Goal: Task Accomplishment & Management: Complete application form

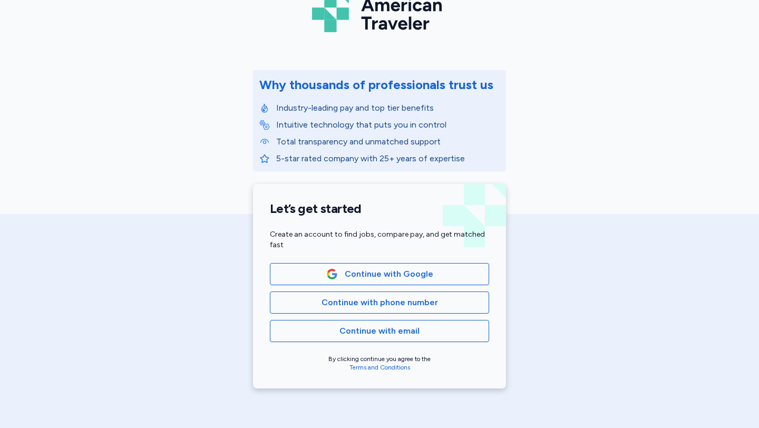
scroll to position [75, 0]
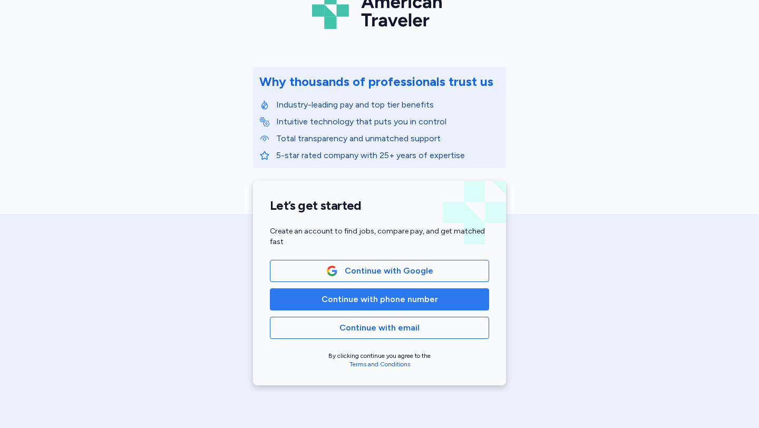
click at [340, 297] on span "Continue with phone number" at bounding box center [379, 299] width 116 height 13
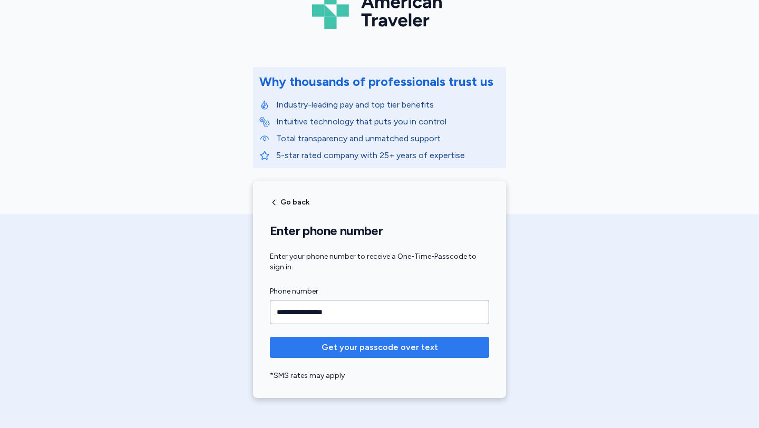
type input "**********"
click at [377, 349] on span "Get your passcode over text" at bounding box center [379, 347] width 116 height 13
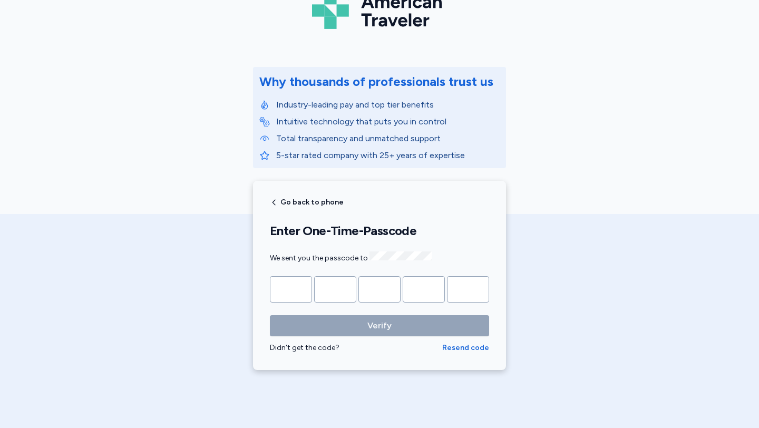
type input "*"
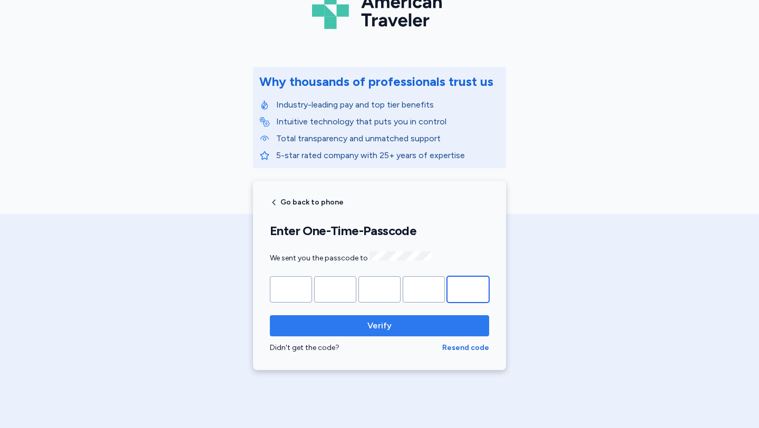
type input "*"
click at [381, 323] on span "Verify" at bounding box center [379, 325] width 24 height 13
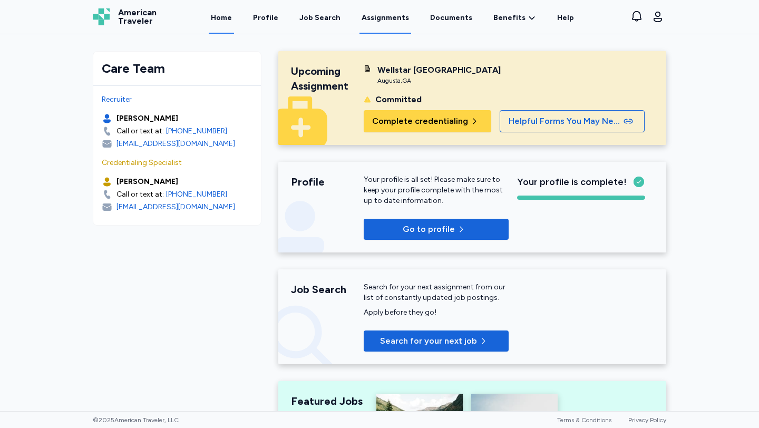
click at [406, 16] on link "Assignments" at bounding box center [385, 17] width 52 height 33
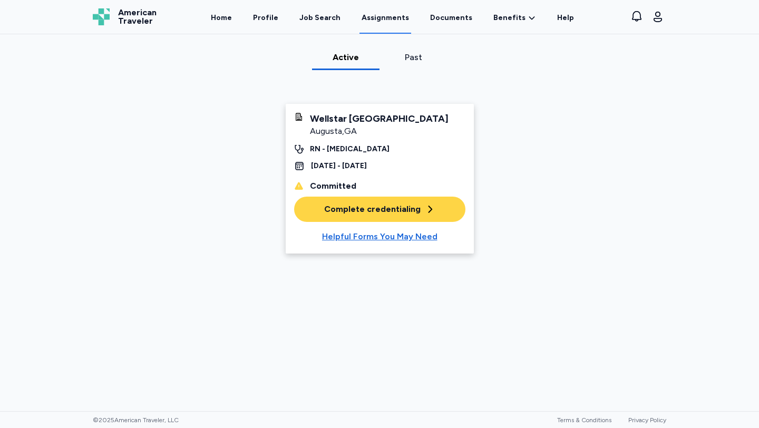
click at [410, 215] on div "Complete credentialing" at bounding box center [379, 209] width 111 height 13
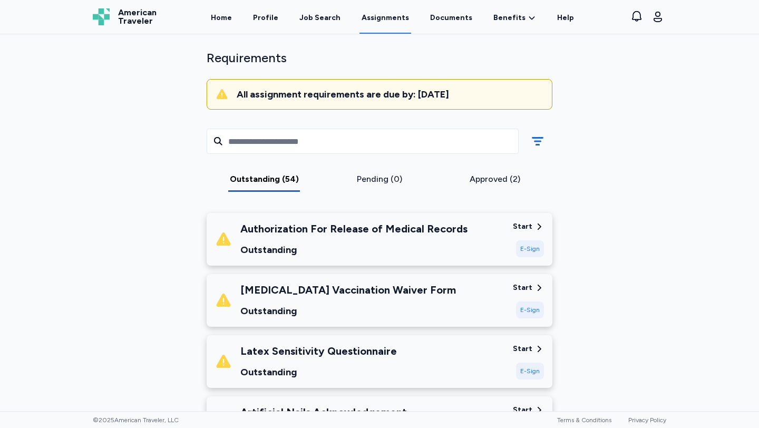
scroll to position [65, 0]
click at [522, 222] on div "Start" at bounding box center [522, 226] width 19 height 11
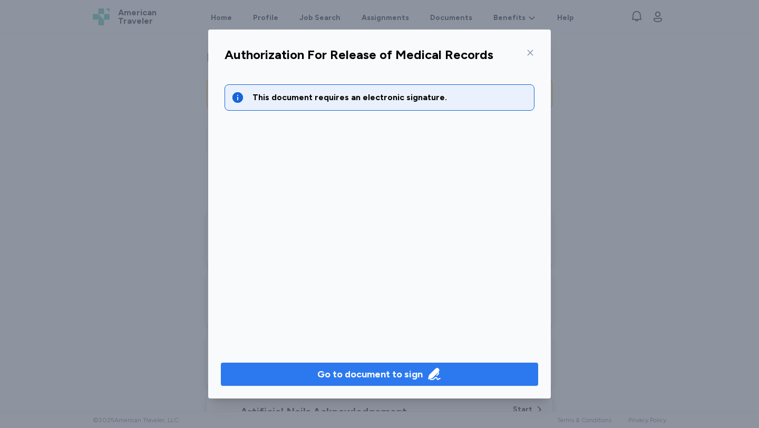
click at [347, 376] on div "Go to document to sign" at bounding box center [369, 374] width 105 height 15
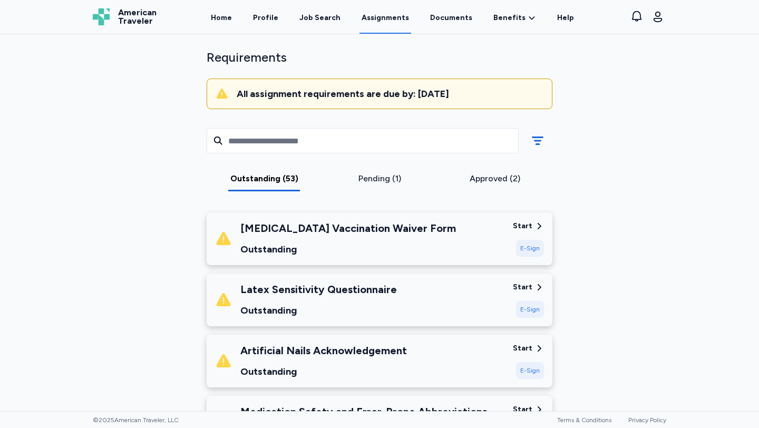
click at [526, 224] on div "Start" at bounding box center [522, 226] width 19 height 11
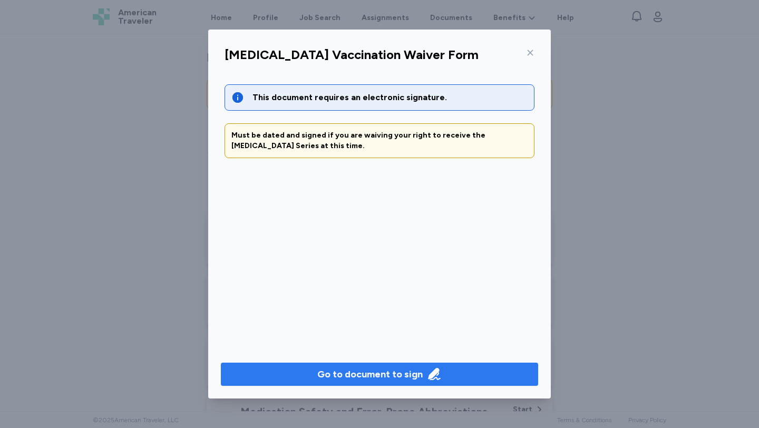
click at [390, 378] on div "Go to document to sign" at bounding box center [369, 374] width 105 height 15
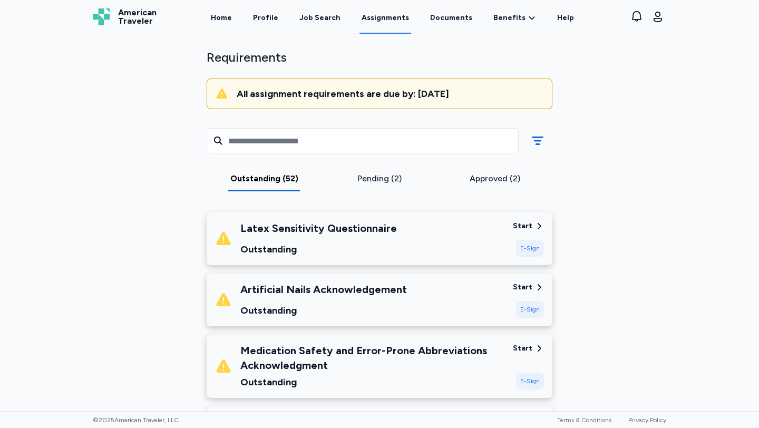
click at [390, 182] on div "Pending (2)" at bounding box center [379, 178] width 107 height 13
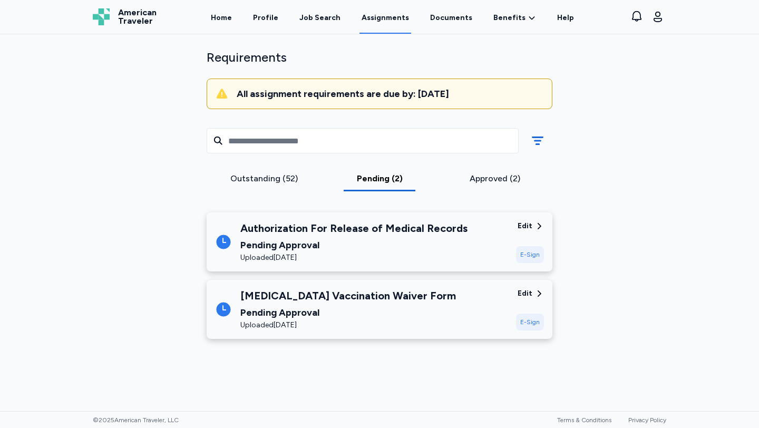
click at [482, 176] on div "Approved (2)" at bounding box center [494, 178] width 107 height 13
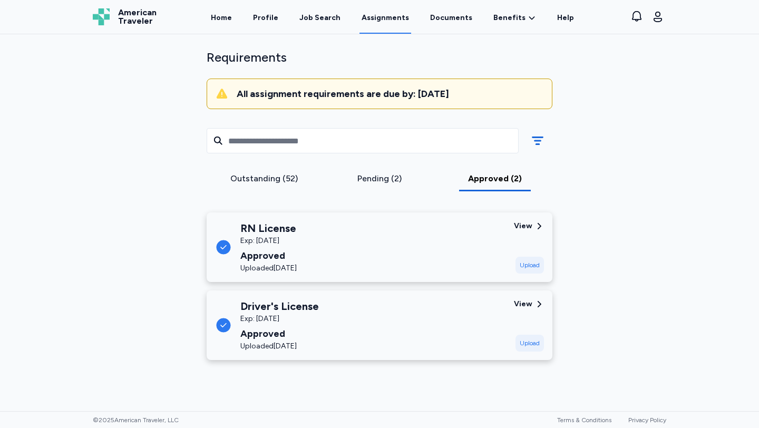
click at [278, 179] on div "Outstanding (52)" at bounding box center [264, 178] width 107 height 13
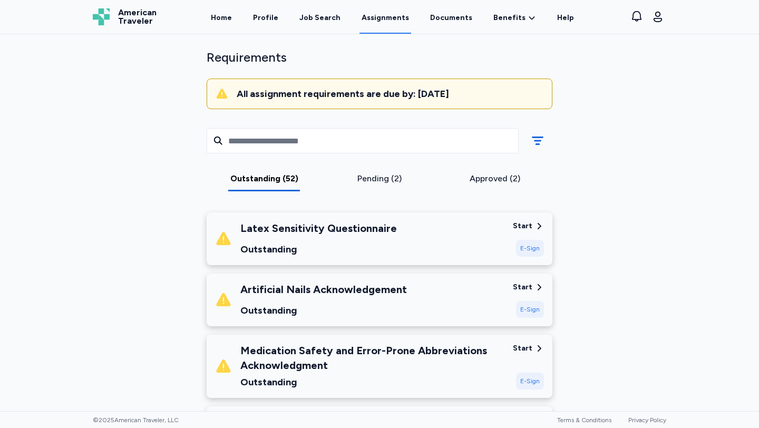
click at [530, 229] on div "Start" at bounding box center [522, 226] width 19 height 11
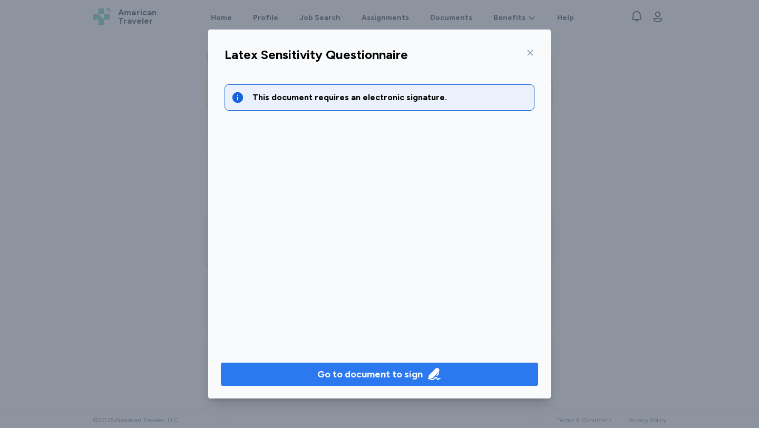
click at [379, 377] on div "Go to document to sign" at bounding box center [369, 374] width 105 height 15
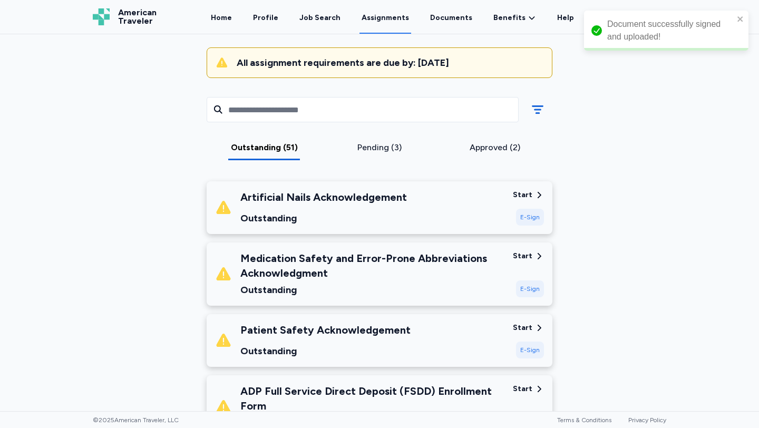
scroll to position [97, 0]
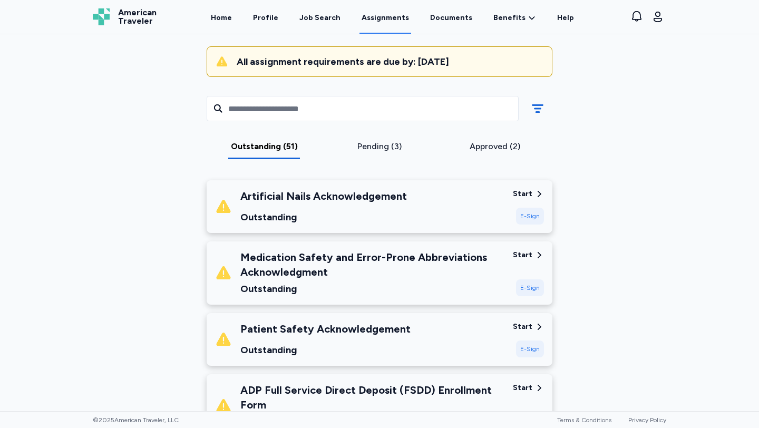
click at [525, 197] on div "Start" at bounding box center [522, 194] width 19 height 11
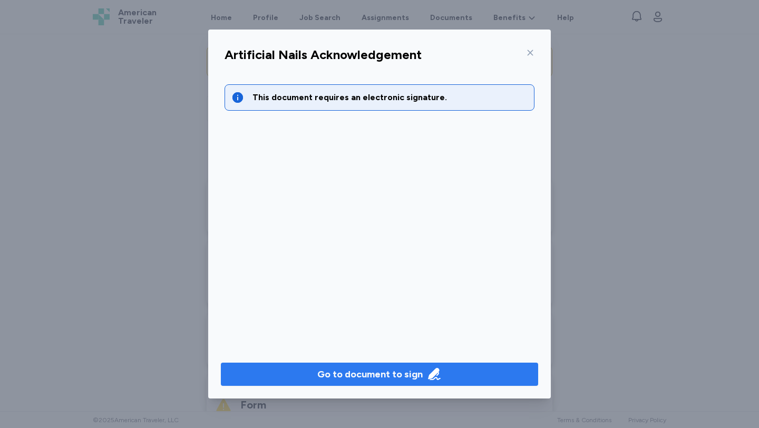
click at [390, 375] on div "Go to document to sign" at bounding box center [369, 374] width 105 height 15
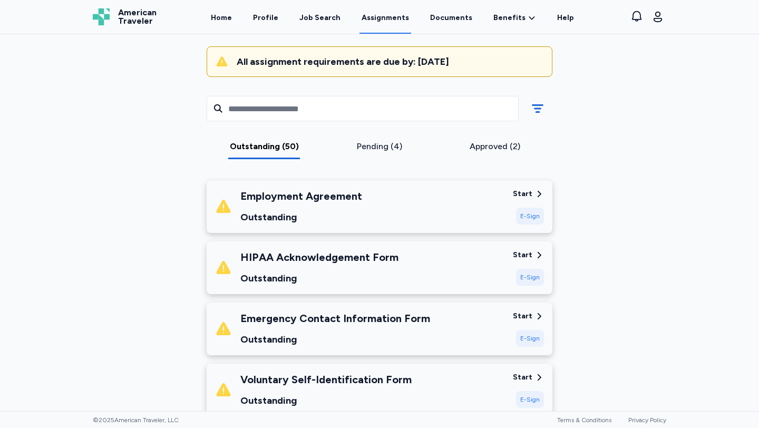
click at [515, 194] on div "Start" at bounding box center [522, 194] width 19 height 11
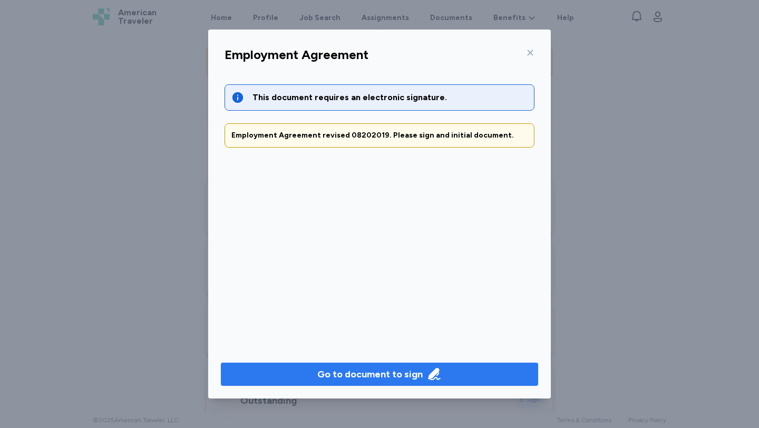
click at [369, 375] on div "Go to document to sign" at bounding box center [369, 374] width 105 height 15
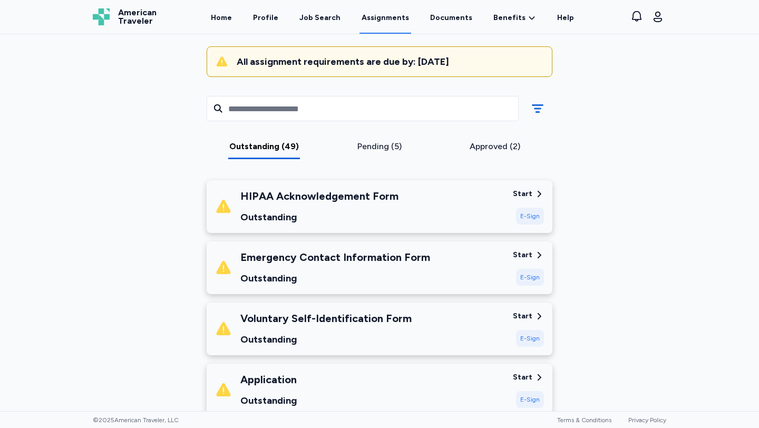
click at [530, 193] on div "Start" at bounding box center [522, 194] width 19 height 11
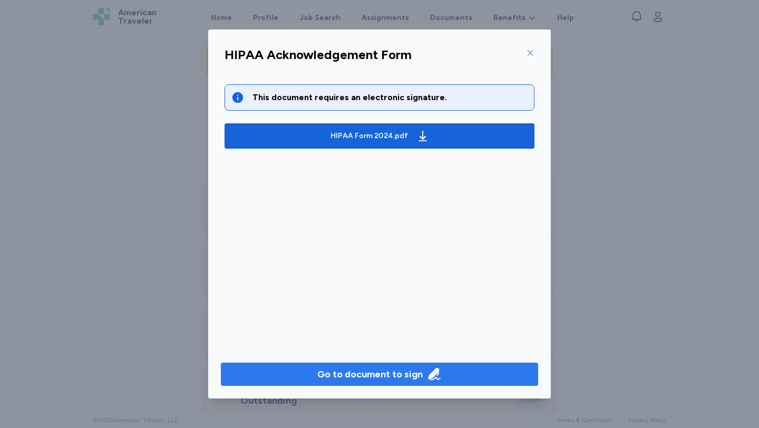
click at [408, 365] on button "Go to document to sign" at bounding box center [379, 373] width 317 height 23
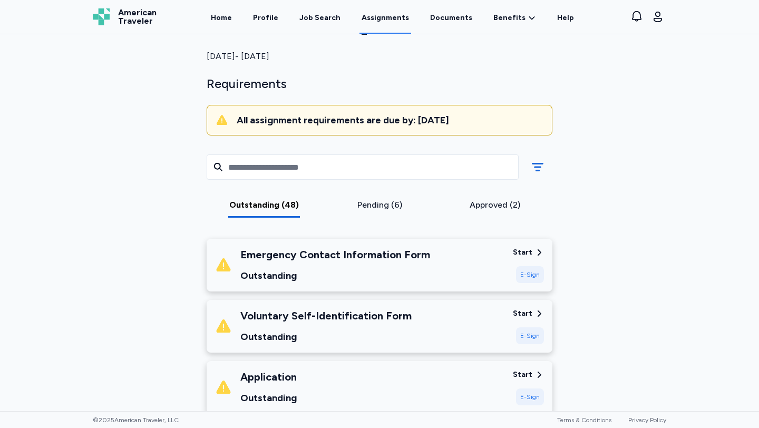
scroll to position [45, 0]
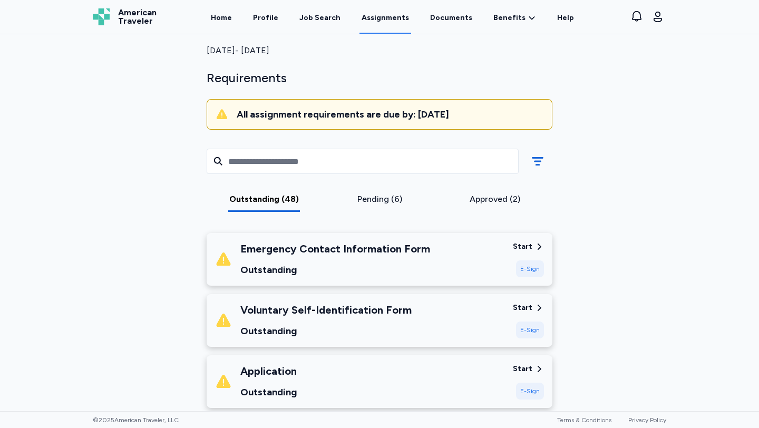
click at [524, 245] on div "Start" at bounding box center [522, 246] width 19 height 11
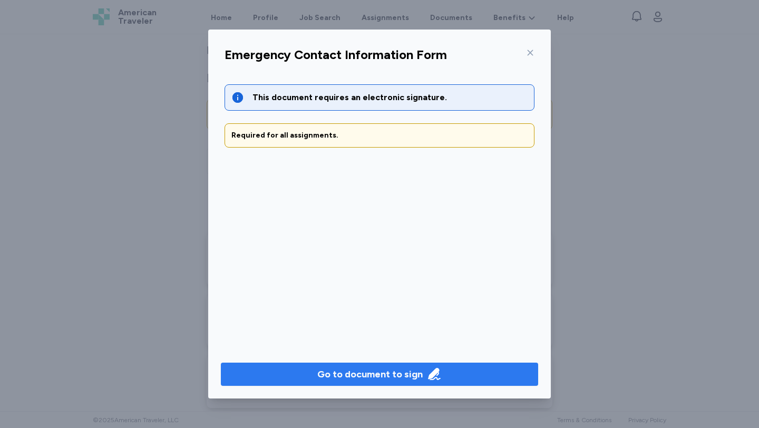
click at [378, 379] on div "Go to document to sign" at bounding box center [369, 374] width 105 height 15
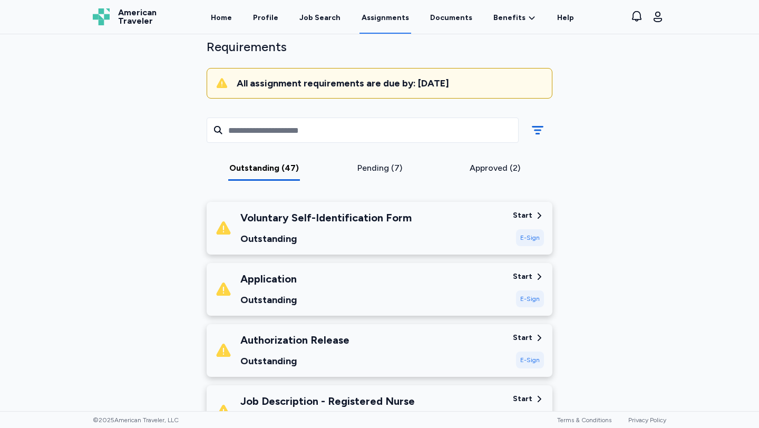
scroll to position [76, 0]
click at [531, 215] on div "Start" at bounding box center [522, 215] width 19 height 11
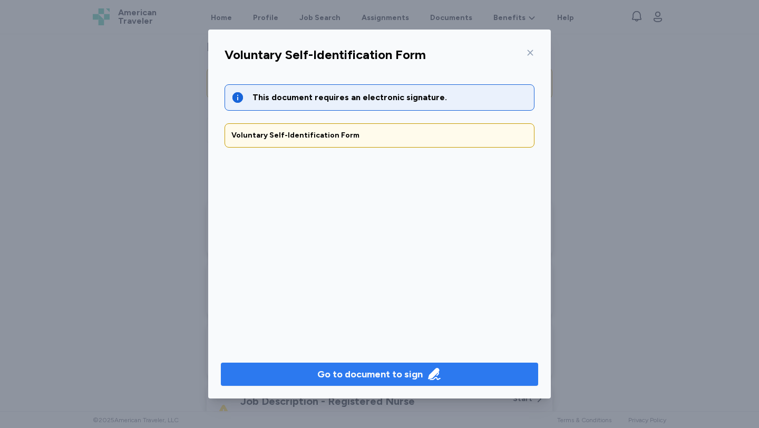
click at [370, 377] on div "Go to document to sign" at bounding box center [369, 374] width 105 height 15
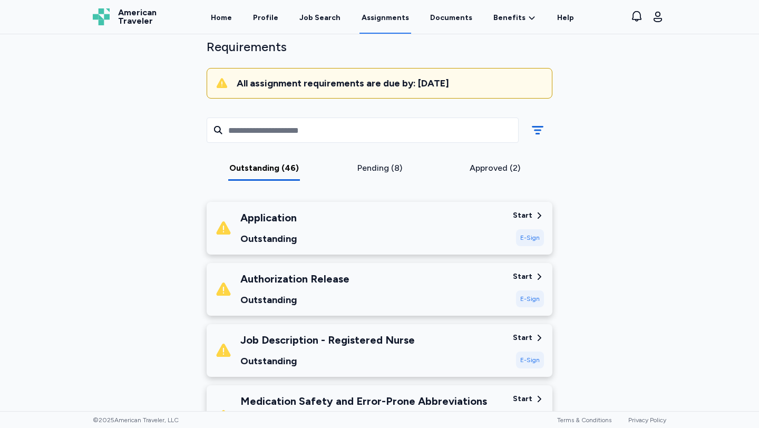
click at [531, 215] on div "Start" at bounding box center [522, 215] width 19 height 11
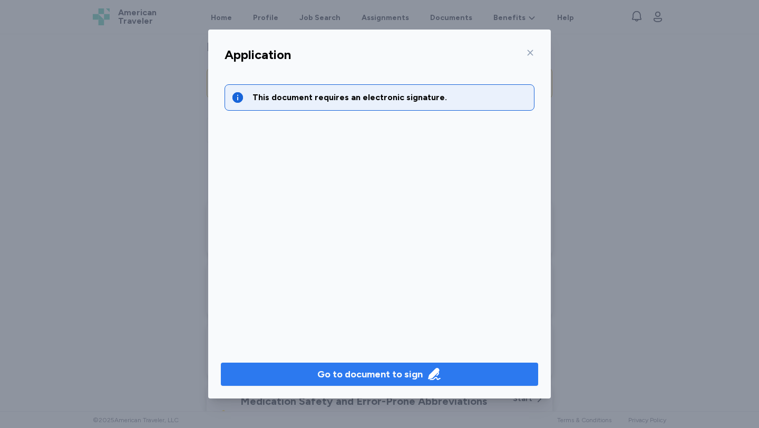
click at [401, 370] on div "Go to document to sign" at bounding box center [369, 374] width 105 height 15
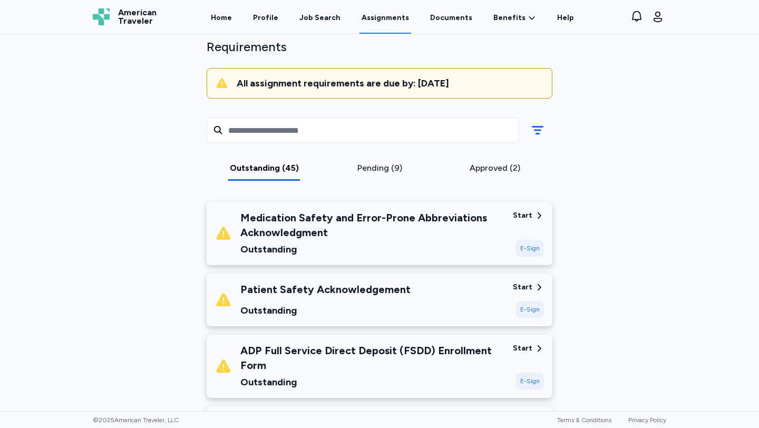
click at [525, 215] on div "Start" at bounding box center [522, 215] width 19 height 11
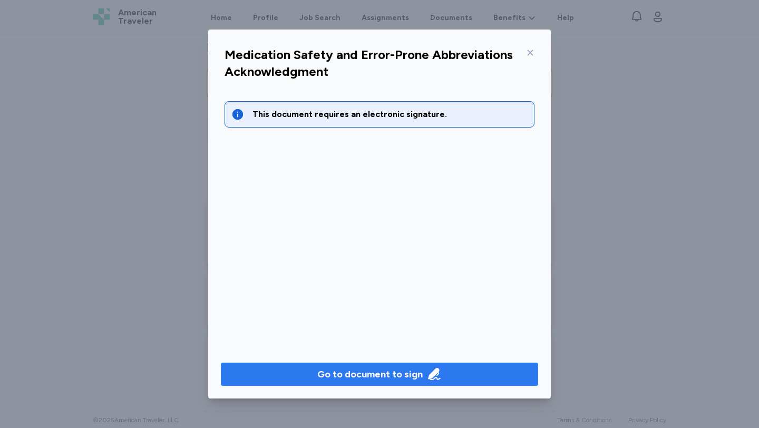
click at [428, 378] on icon "button" at bounding box center [434, 374] width 12 height 12
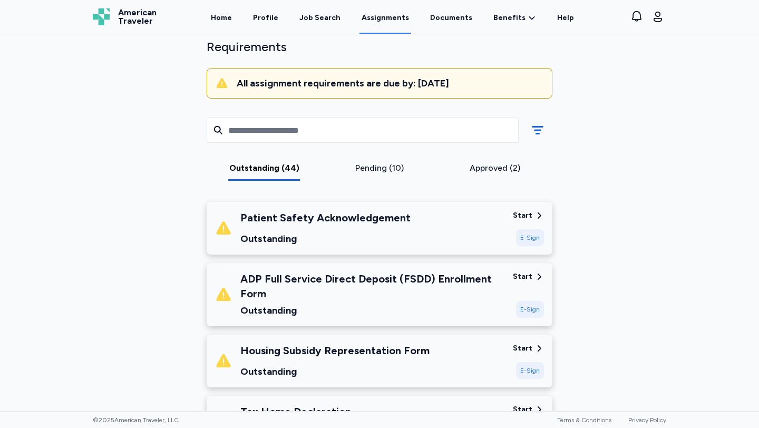
click at [531, 214] on div "Start" at bounding box center [522, 215] width 19 height 11
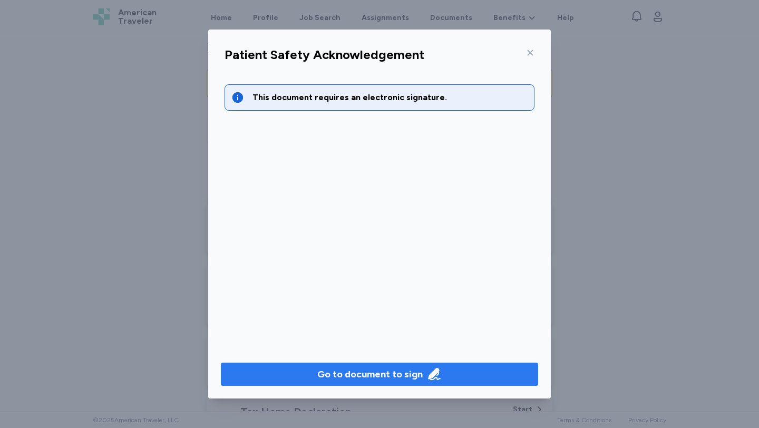
click at [416, 371] on div "Go to document to sign" at bounding box center [369, 374] width 105 height 15
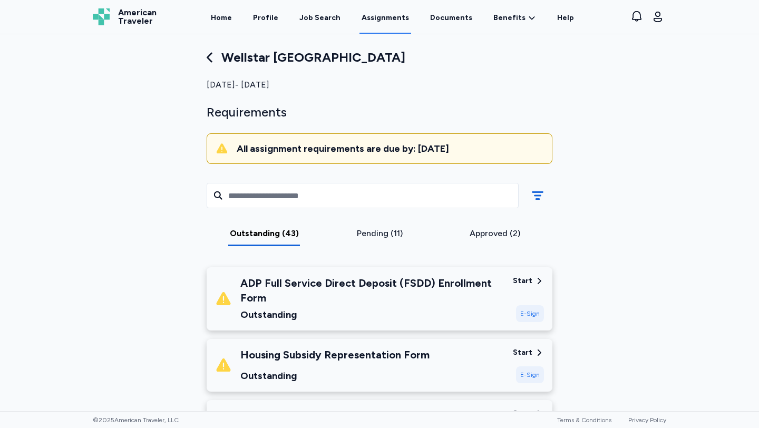
scroll to position [10, 0]
click at [526, 280] on div "Start" at bounding box center [522, 281] width 19 height 11
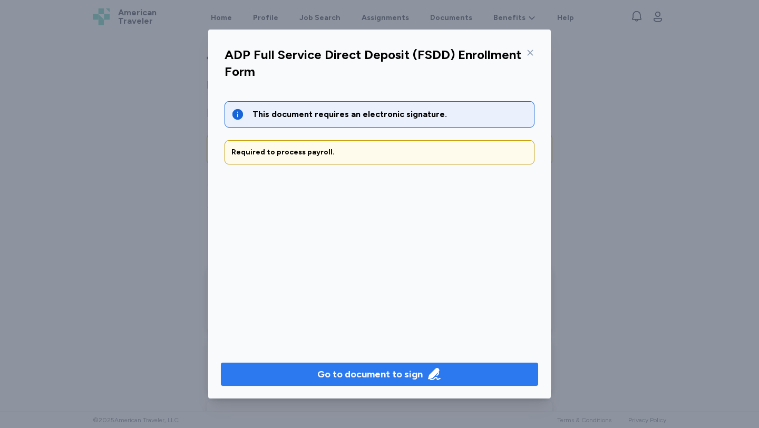
click at [385, 378] on div "Go to document to sign" at bounding box center [369, 374] width 105 height 15
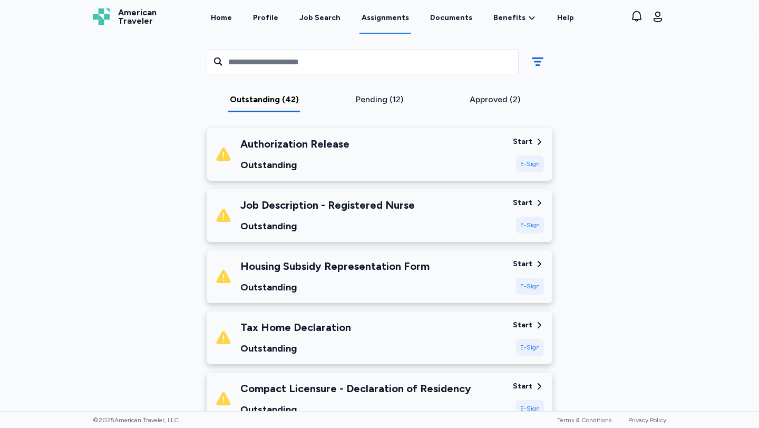
scroll to position [149, 0]
click at [523, 137] on div "Start" at bounding box center [522, 142] width 19 height 11
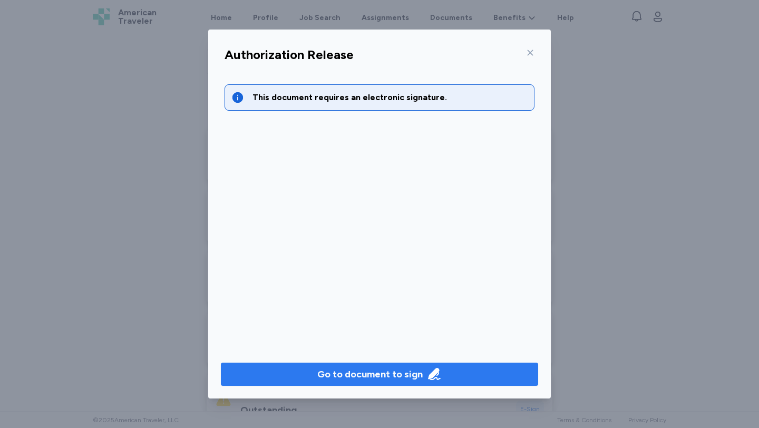
click at [385, 378] on div "Go to document to sign" at bounding box center [369, 374] width 105 height 15
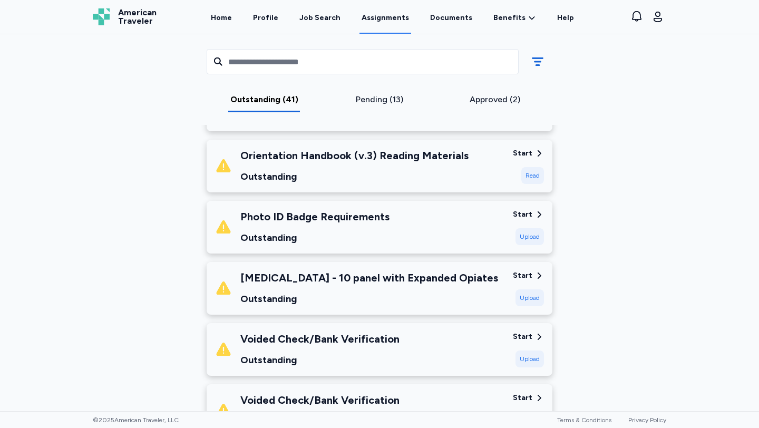
scroll to position [628, 0]
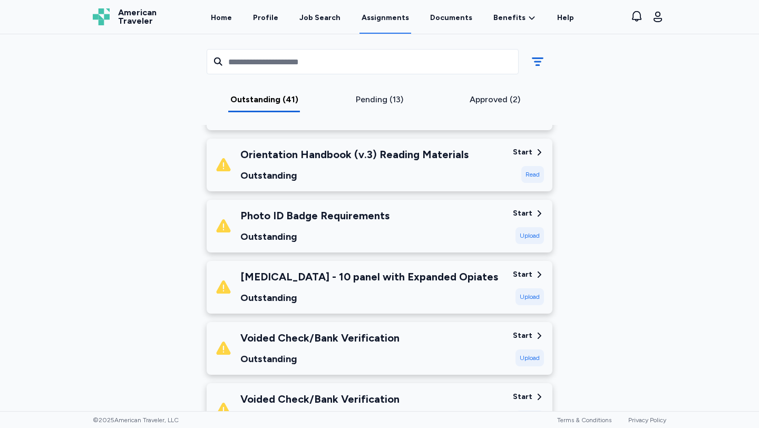
click at [528, 274] on div "Start" at bounding box center [522, 274] width 19 height 11
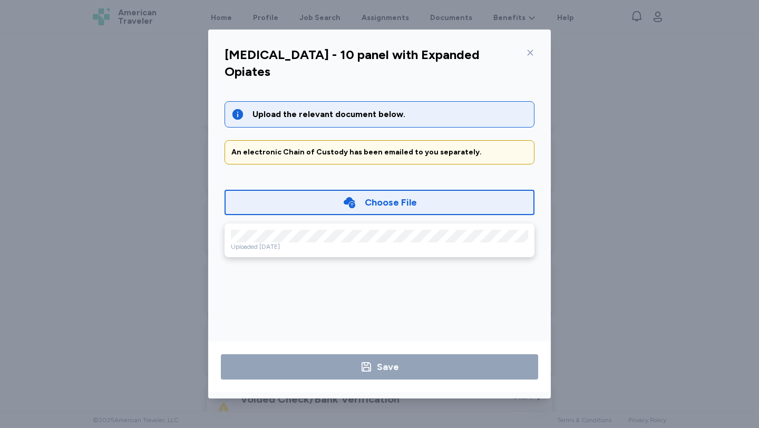
click at [297, 273] on div "Upload the relevant document below. An electronic Chain of Custody has been ema…" at bounding box center [379, 216] width 327 height 255
click at [530, 48] on icon at bounding box center [530, 52] width 8 height 8
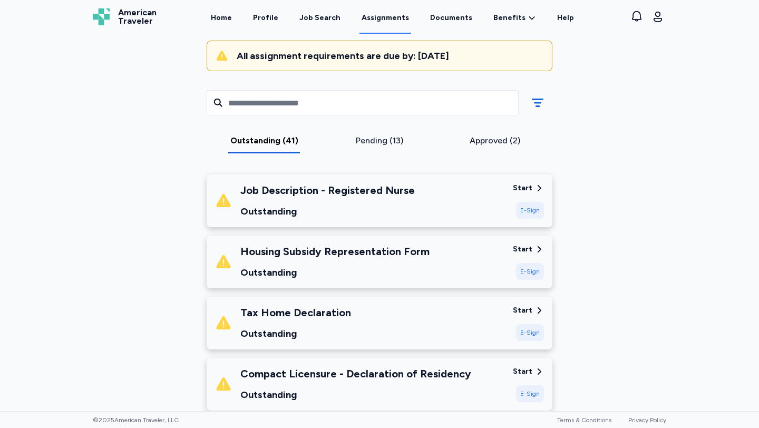
scroll to position [107, 0]
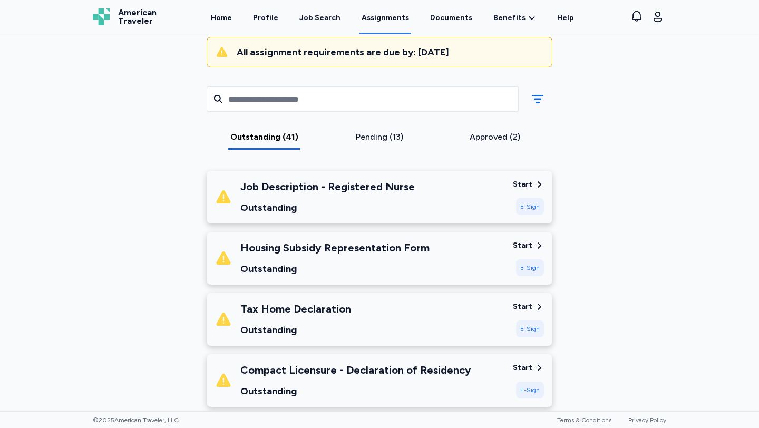
click at [530, 183] on div "Start" at bounding box center [522, 184] width 19 height 11
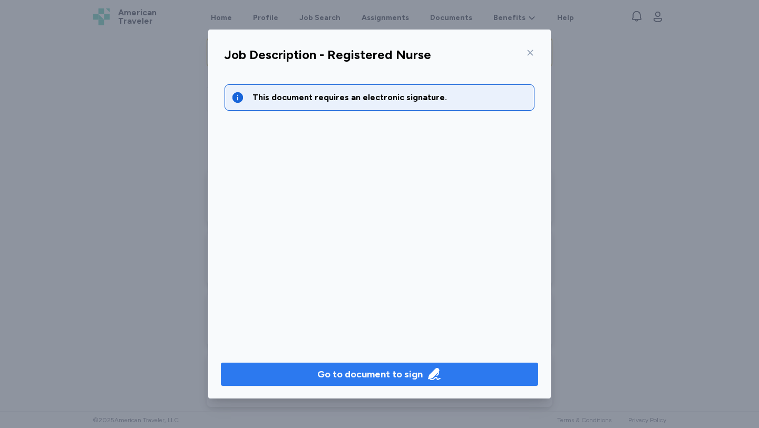
click at [409, 375] on div "Go to document to sign" at bounding box center [369, 374] width 105 height 15
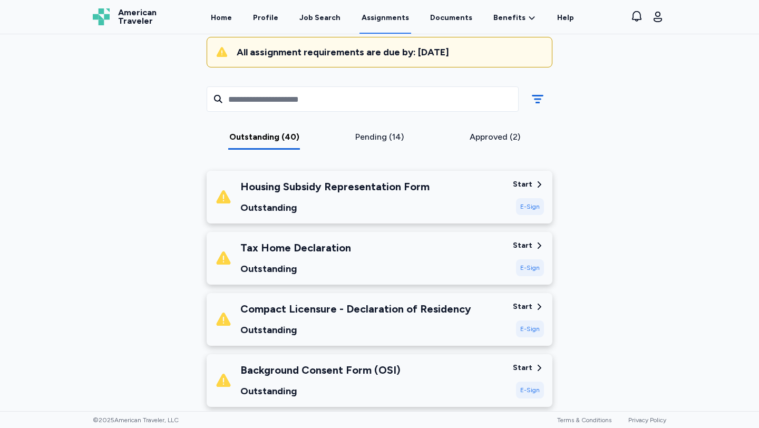
click at [521, 185] on div "Start" at bounding box center [522, 184] width 19 height 11
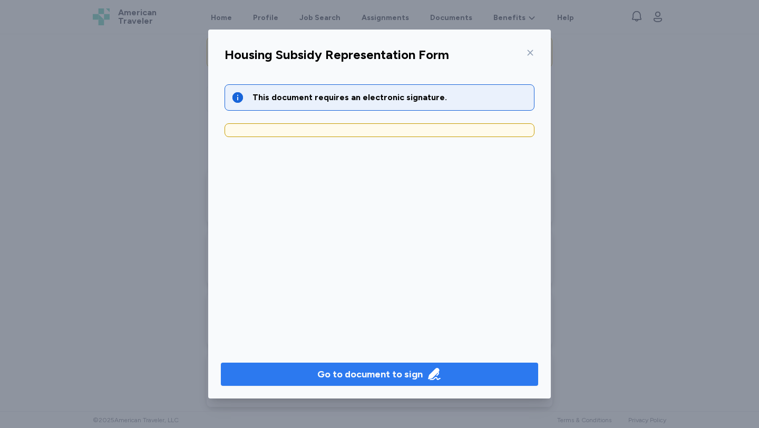
click at [387, 371] on div "Go to document to sign" at bounding box center [369, 374] width 105 height 15
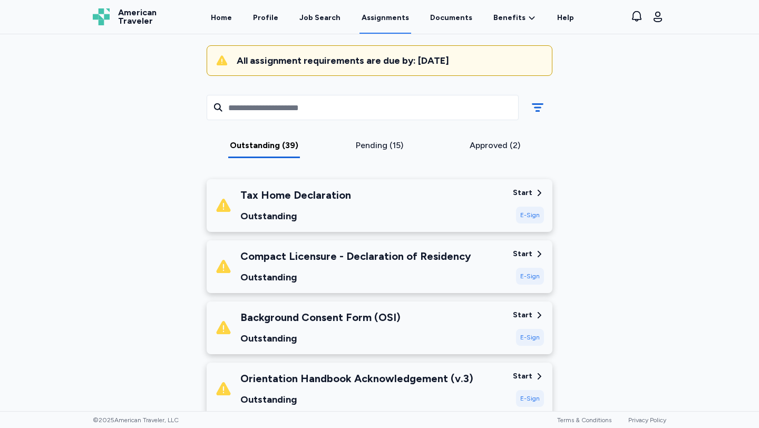
scroll to position [100, 0]
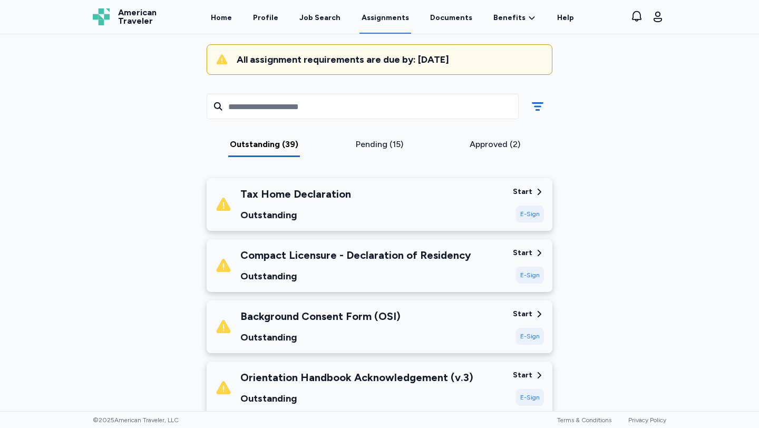
click at [524, 190] on div "Start" at bounding box center [522, 191] width 19 height 11
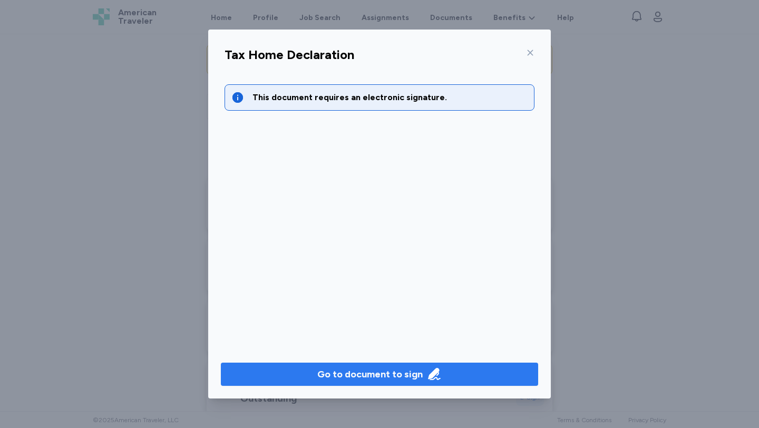
click at [387, 377] on div "Go to document to sign" at bounding box center [369, 374] width 105 height 15
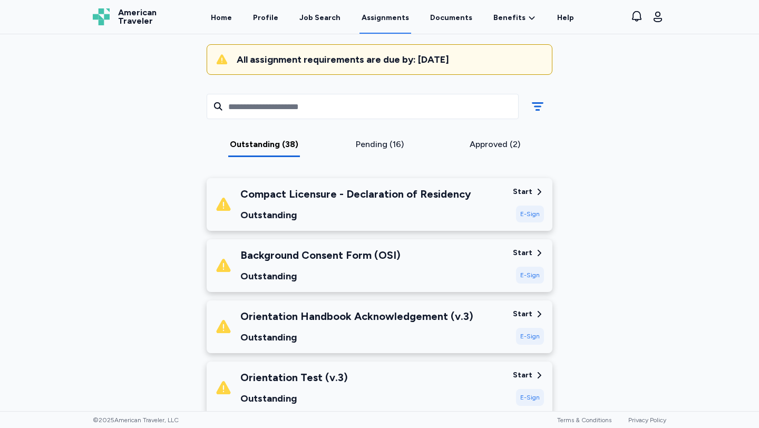
click at [526, 190] on div "Start" at bounding box center [522, 191] width 19 height 11
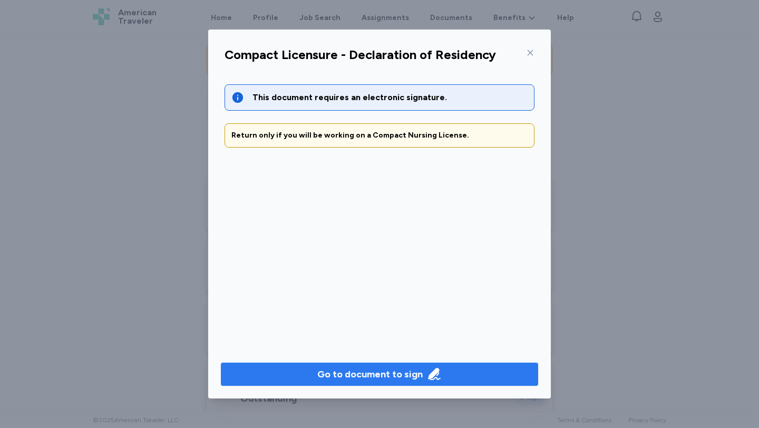
click at [433, 373] on icon "button" at bounding box center [434, 374] width 12 height 12
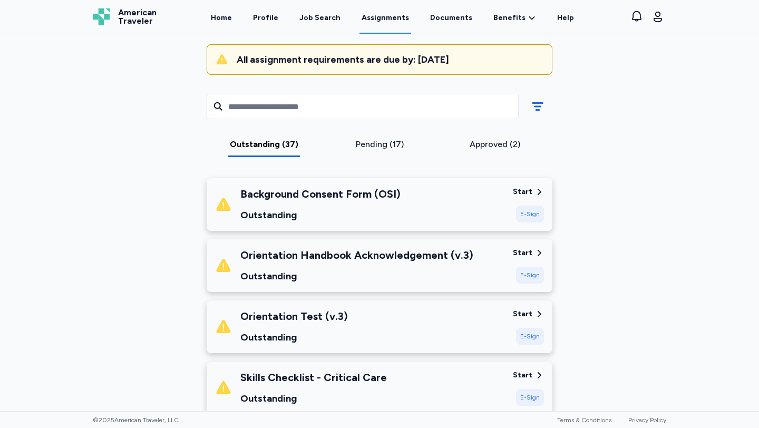
click at [527, 187] on div "Start" at bounding box center [522, 191] width 19 height 11
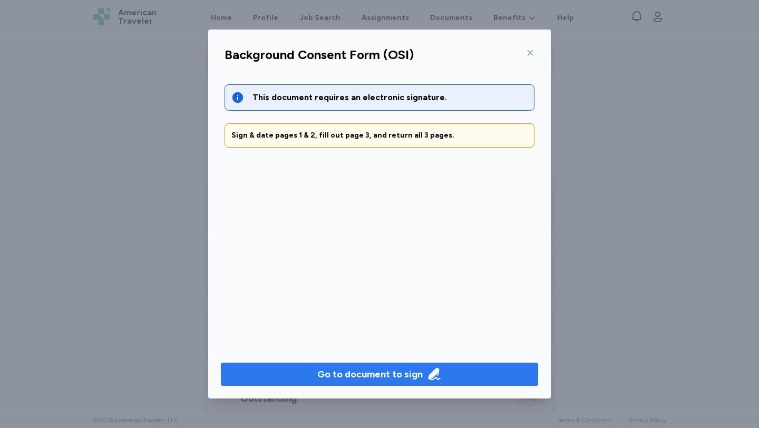
click at [357, 370] on div "Go to document to sign" at bounding box center [369, 374] width 105 height 15
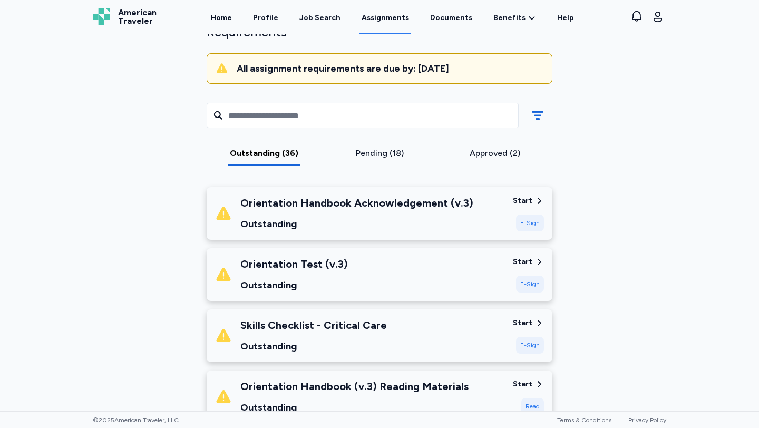
scroll to position [84, 0]
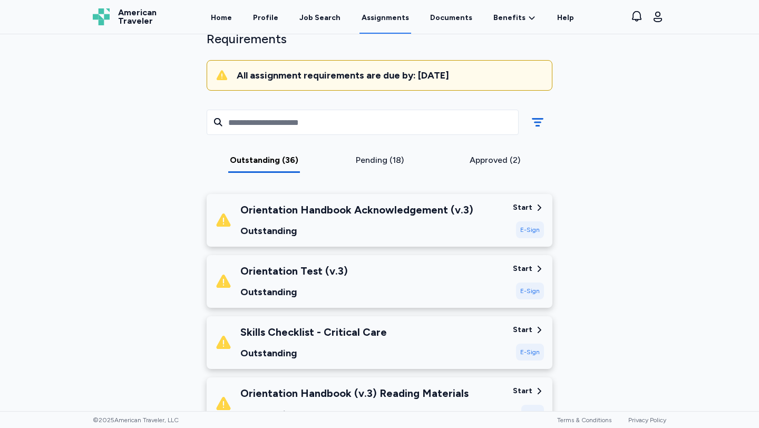
click at [523, 205] on div "Start" at bounding box center [522, 207] width 19 height 11
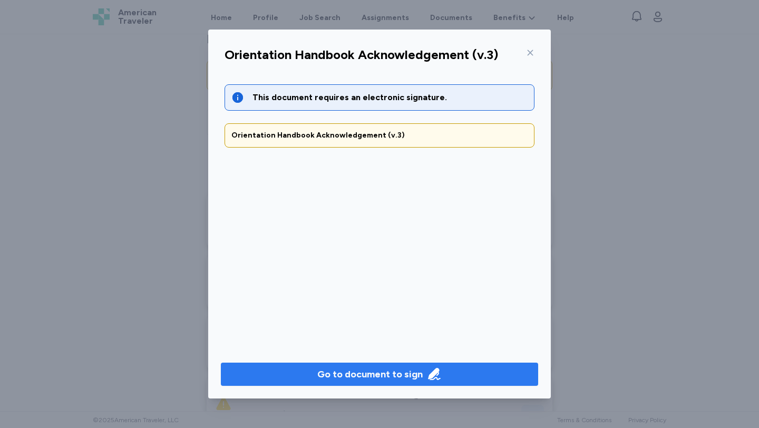
click at [418, 374] on div "Go to document to sign" at bounding box center [369, 374] width 105 height 15
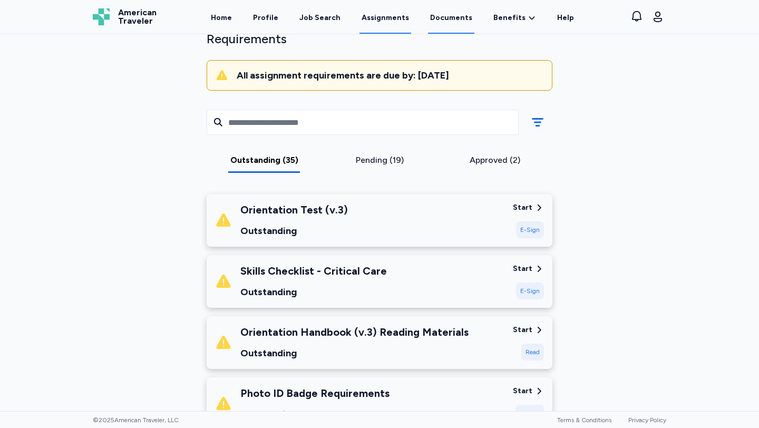
click at [457, 19] on link "Documents" at bounding box center [451, 17] width 46 height 33
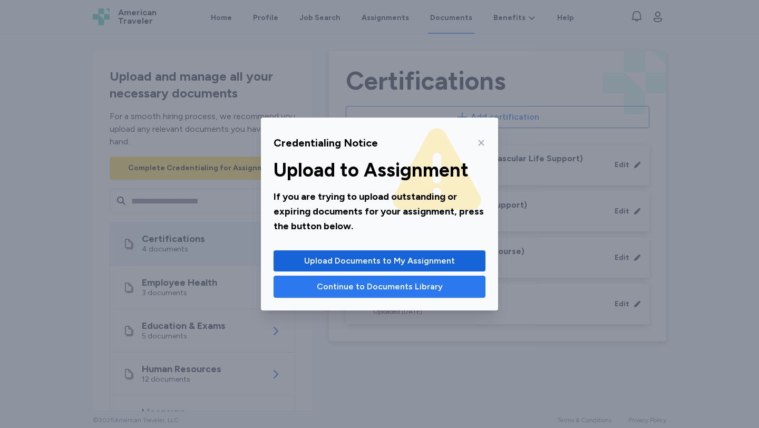
click at [439, 290] on span "Continue to Documents Library" at bounding box center [380, 286] width 126 height 13
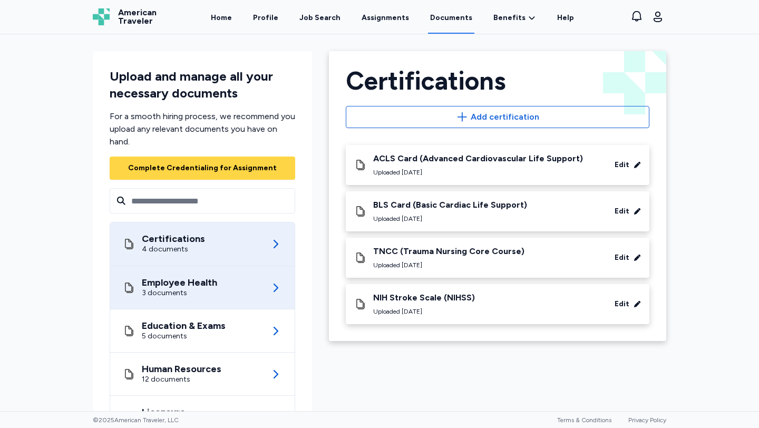
scroll to position [23, 0]
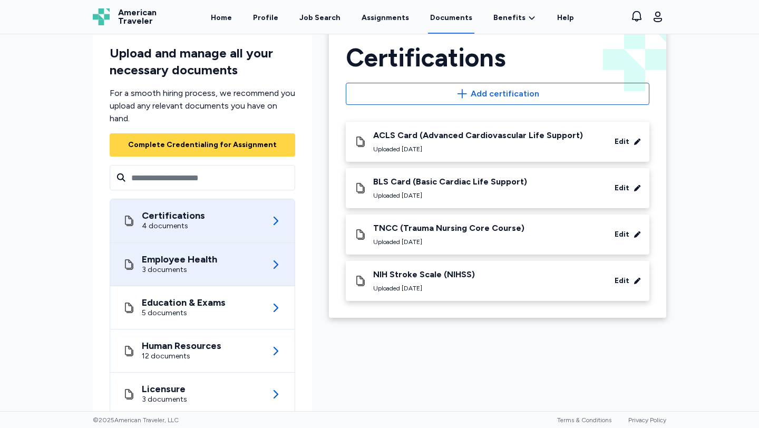
click at [265, 266] on div "Employee Health 3 documents" at bounding box center [202, 264] width 159 height 43
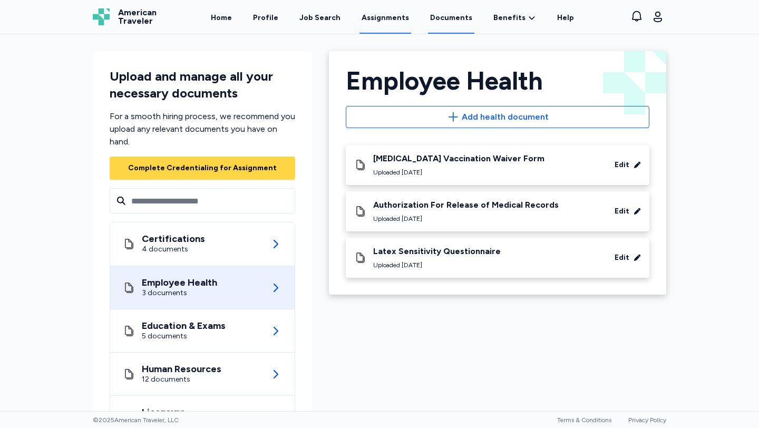
click at [375, 26] on link "Assignments" at bounding box center [385, 17] width 52 height 33
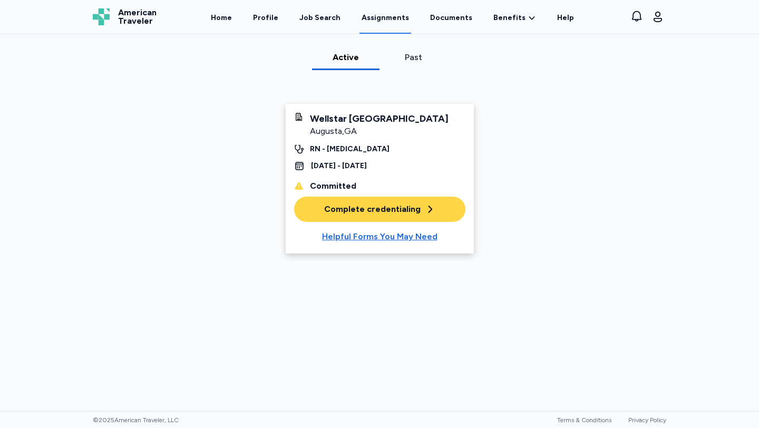
click at [360, 215] on div "Complete credentialing" at bounding box center [379, 209] width 111 height 13
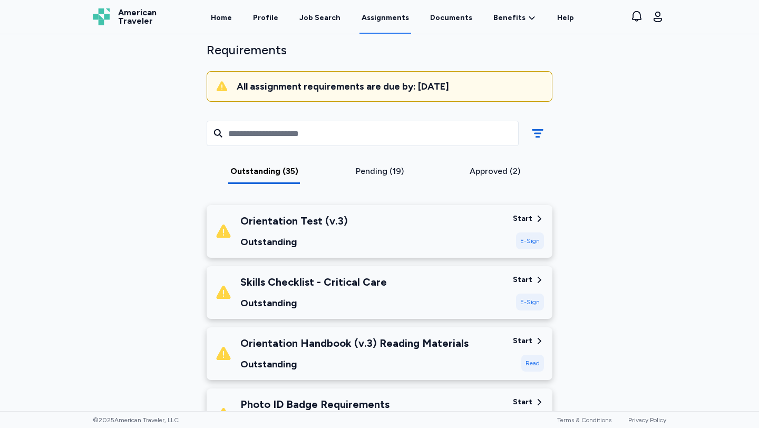
scroll to position [81, 0]
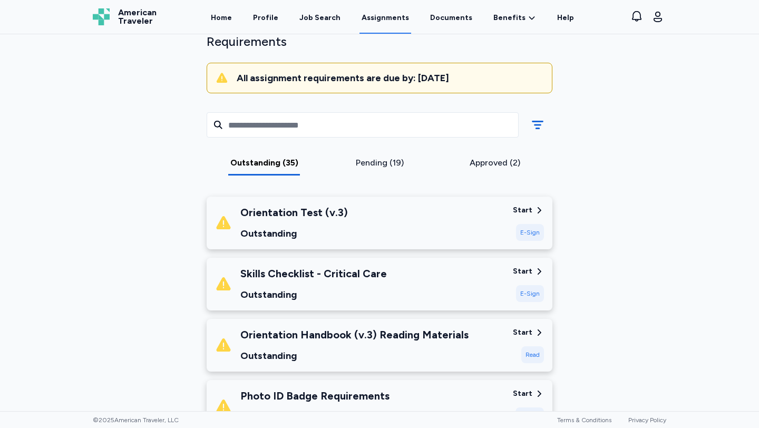
click at [531, 210] on div "Start" at bounding box center [522, 210] width 19 height 11
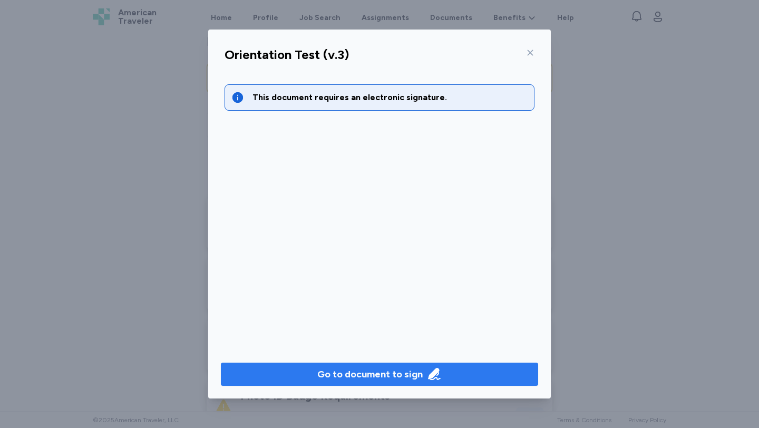
click at [380, 370] on div "Go to document to sign" at bounding box center [369, 374] width 105 height 15
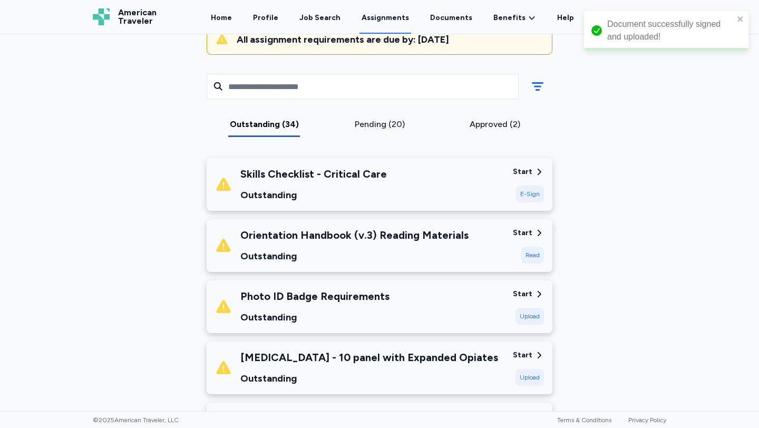
scroll to position [122, 0]
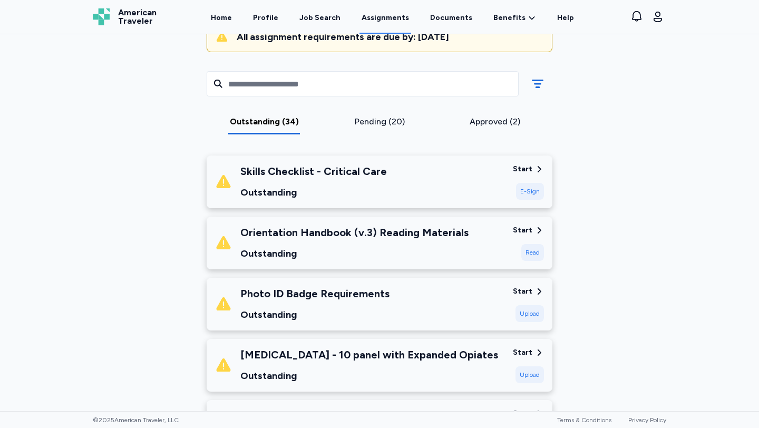
click at [527, 168] on div "Start" at bounding box center [522, 169] width 19 height 11
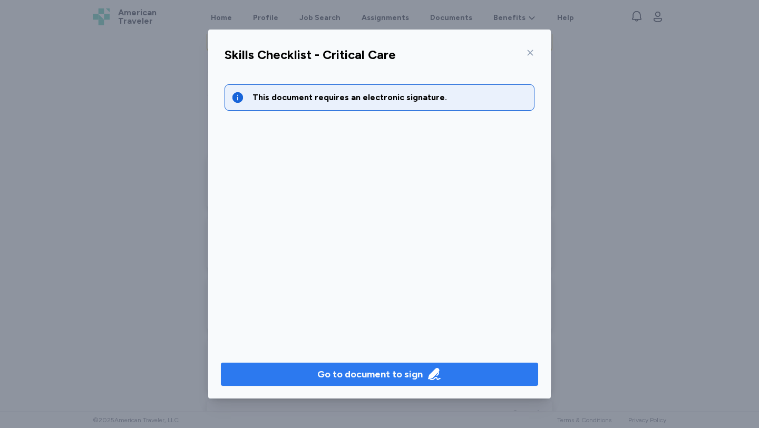
click at [423, 370] on div "Go to document to sign" at bounding box center [379, 374] width 124 height 15
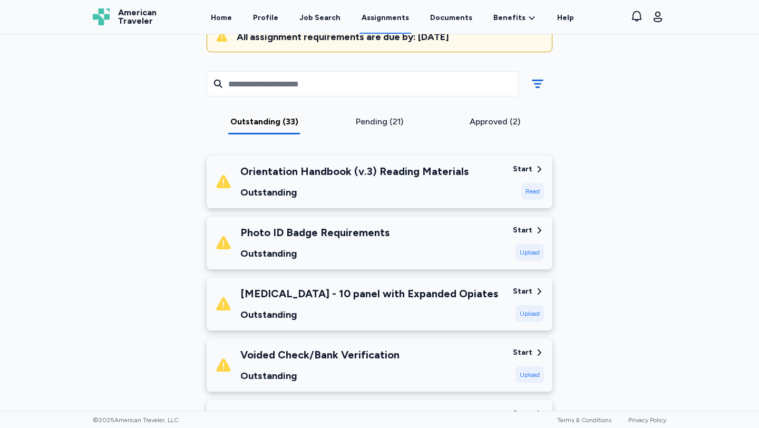
click at [522, 169] on div "Start" at bounding box center [522, 169] width 19 height 11
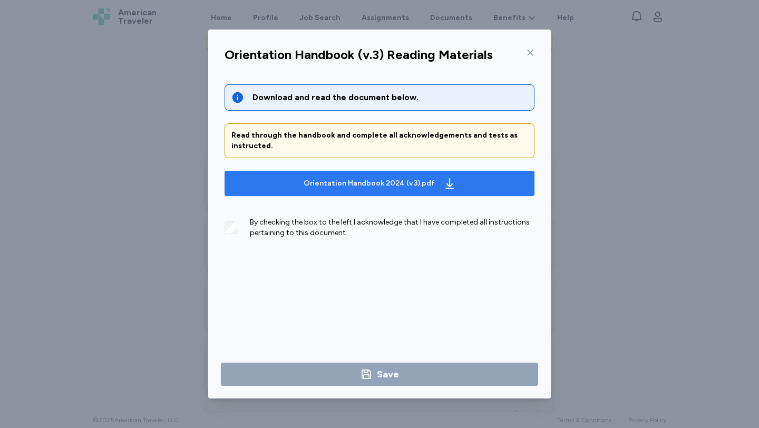
click at [431, 188] on div "Orientation Handbook 2024 (v3).pdf" at bounding box center [379, 183] width 156 height 17
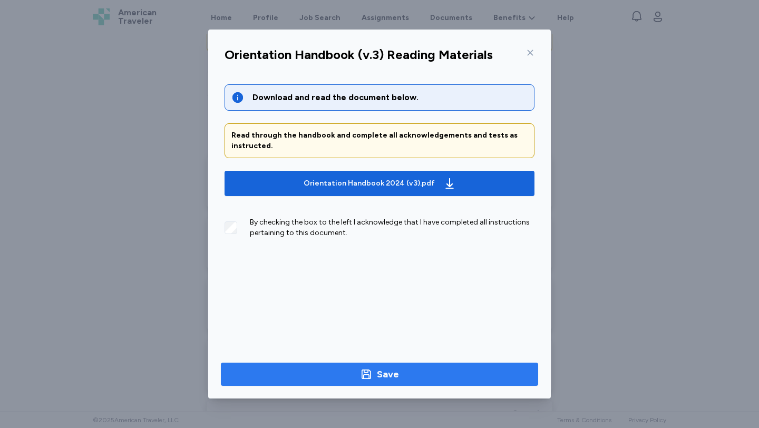
click at [348, 370] on span "Save" at bounding box center [379, 374] width 300 height 15
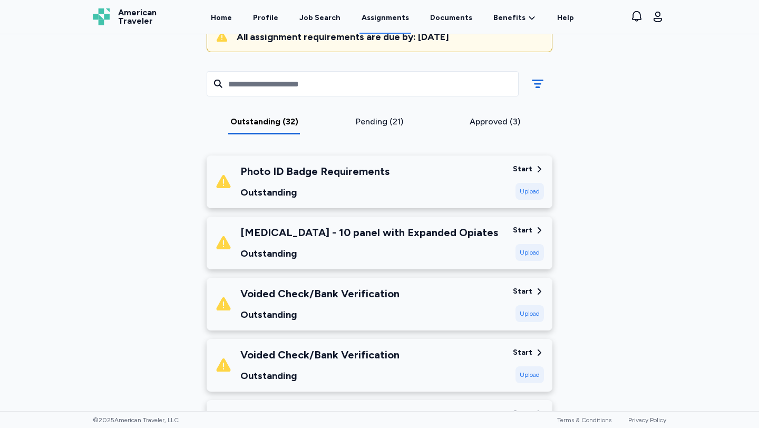
click at [513, 168] on div "Photo ID Badge Requirements Outstanding Start Upload" at bounding box center [380, 181] width 346 height 53
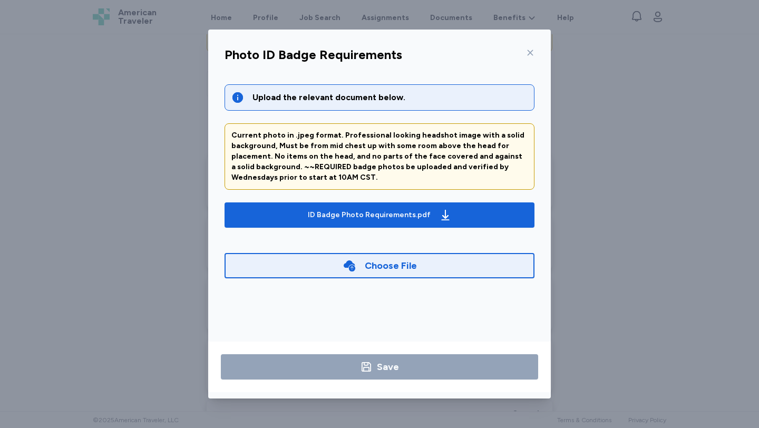
click at [530, 55] on icon at bounding box center [530, 52] width 8 height 8
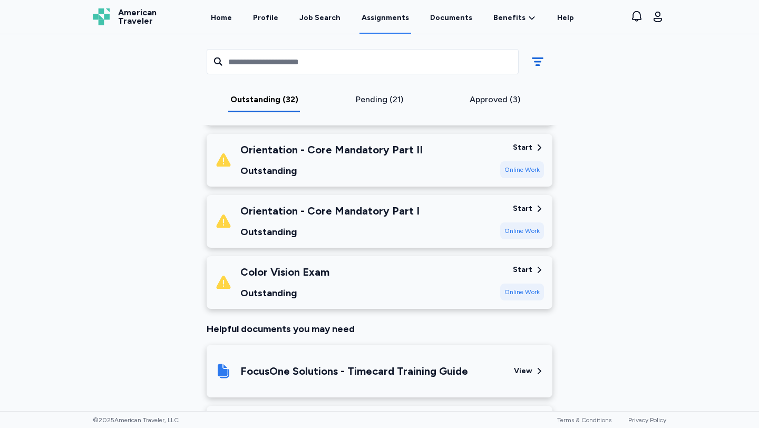
scroll to position [1947, 0]
click at [518, 265] on div "Start" at bounding box center [522, 270] width 19 height 11
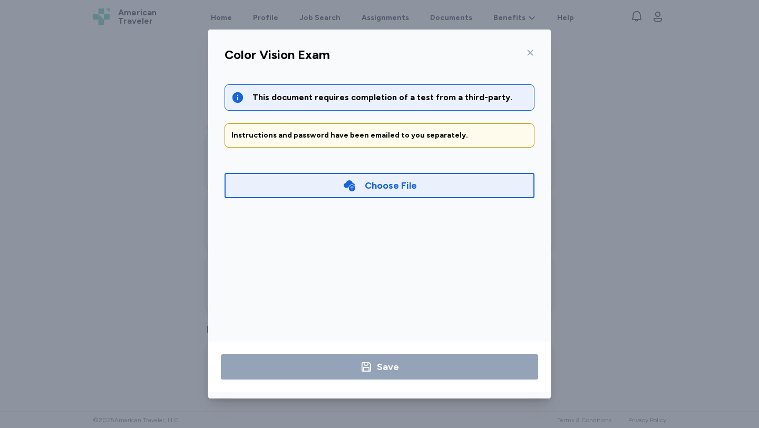
click at [345, 183] on icon at bounding box center [349, 185] width 12 height 11
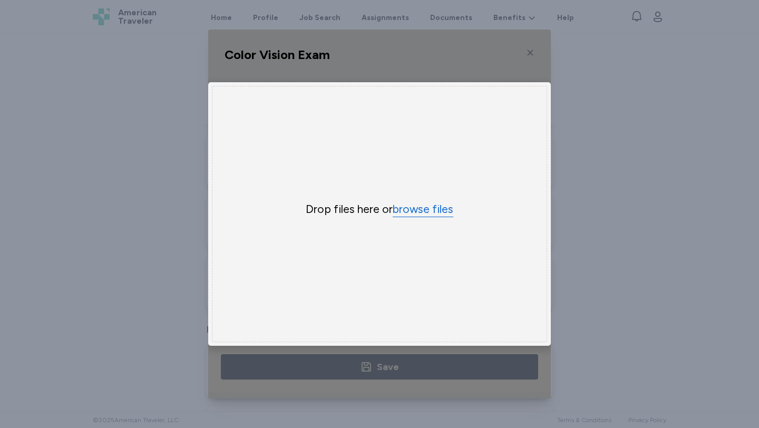
click at [424, 204] on button "browse files" at bounding box center [422, 209] width 61 height 15
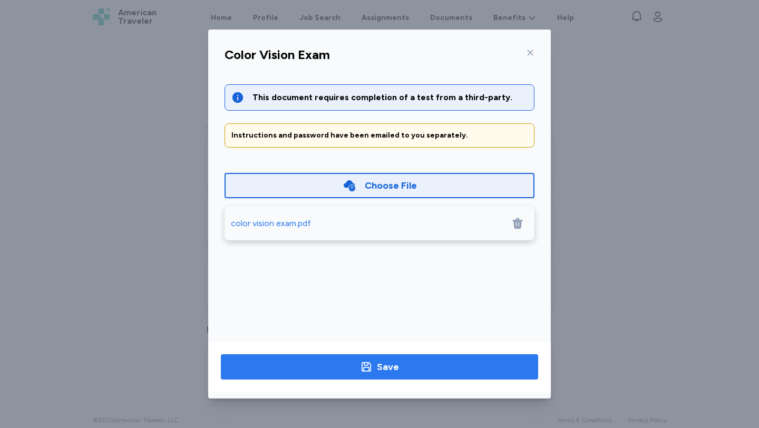
click at [404, 372] on span "Save" at bounding box center [379, 366] width 300 height 15
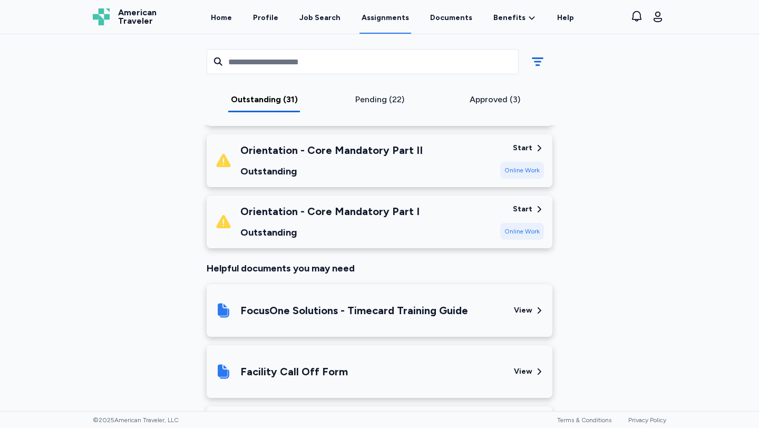
click at [522, 204] on div "Start" at bounding box center [522, 209] width 19 height 11
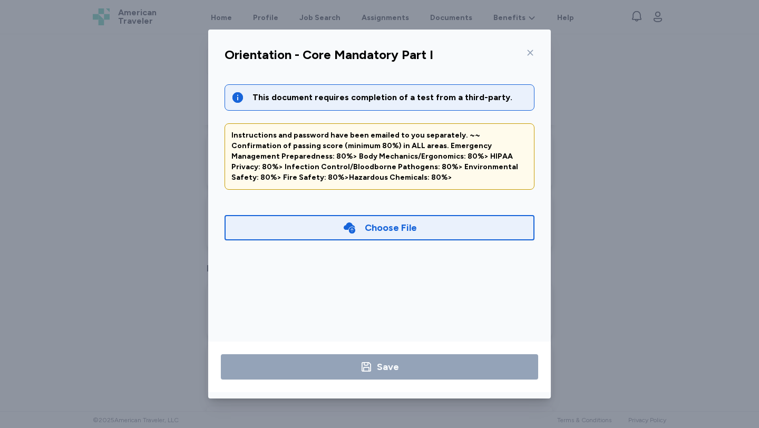
click at [335, 218] on div "Choose File" at bounding box center [379, 227] width 310 height 25
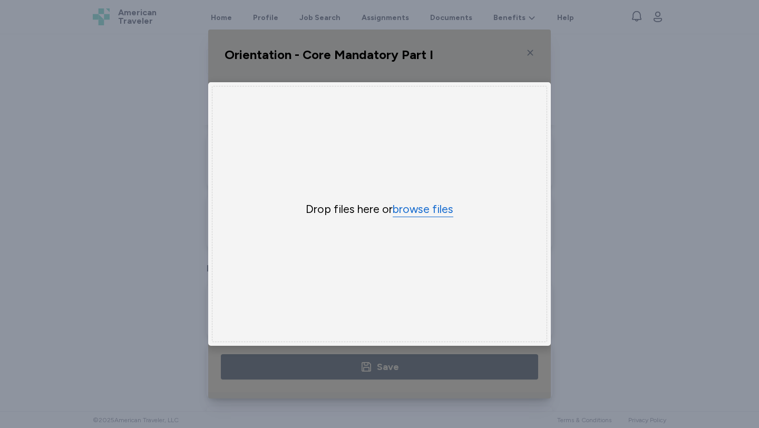
click at [423, 208] on button "browse files" at bounding box center [422, 209] width 61 height 15
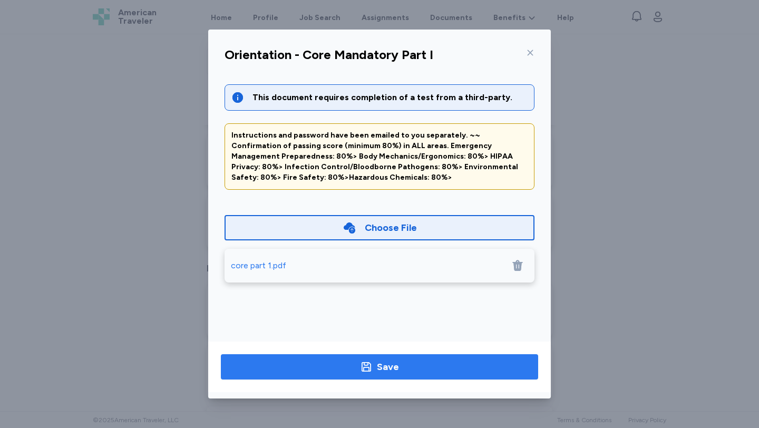
click at [365, 366] on icon "button" at bounding box center [366, 366] width 13 height 13
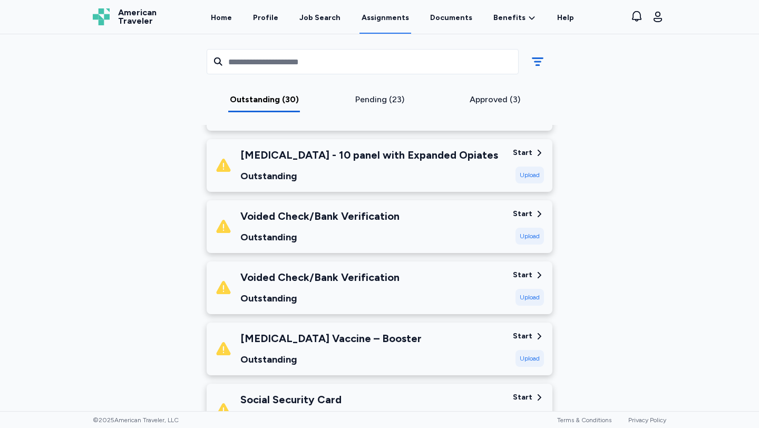
scroll to position [201, 0]
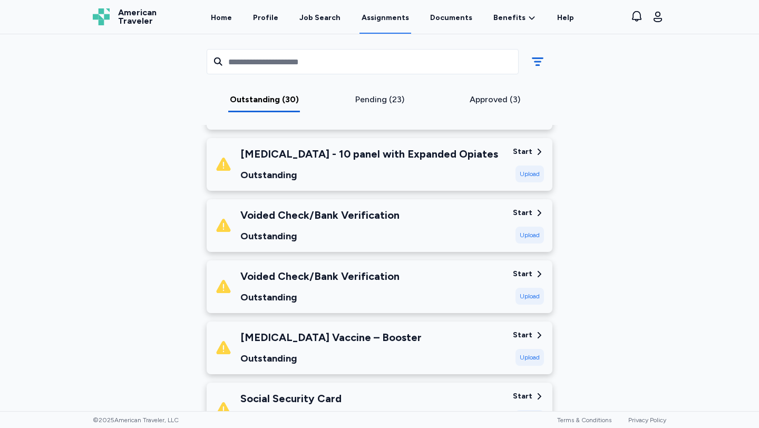
click at [526, 211] on div "Start" at bounding box center [522, 213] width 19 height 11
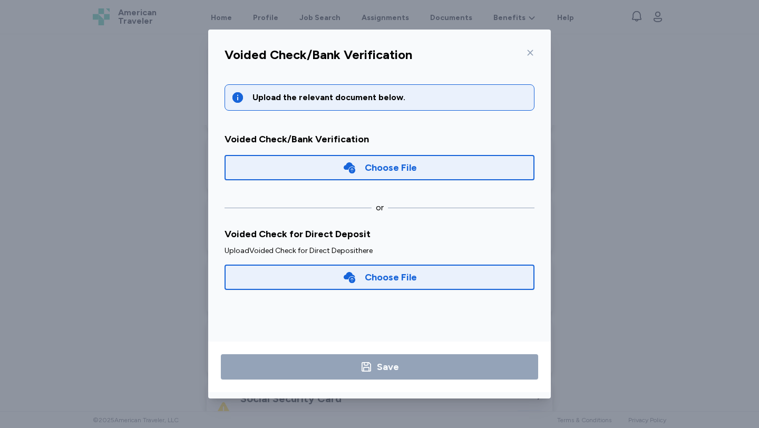
click at [531, 54] on icon at bounding box center [530, 52] width 8 height 8
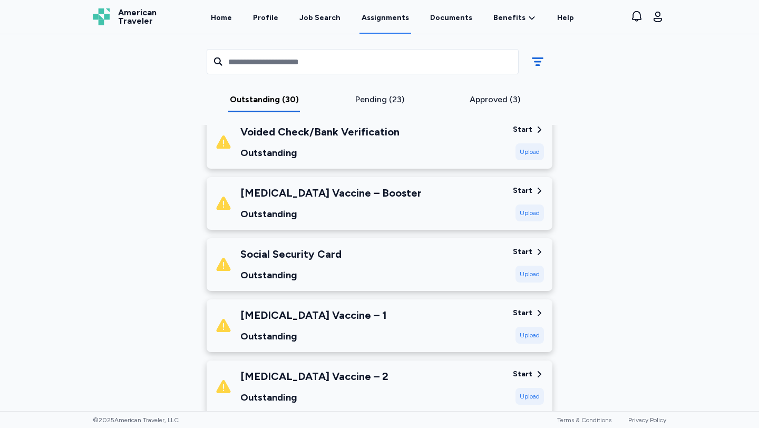
scroll to position [385, 0]
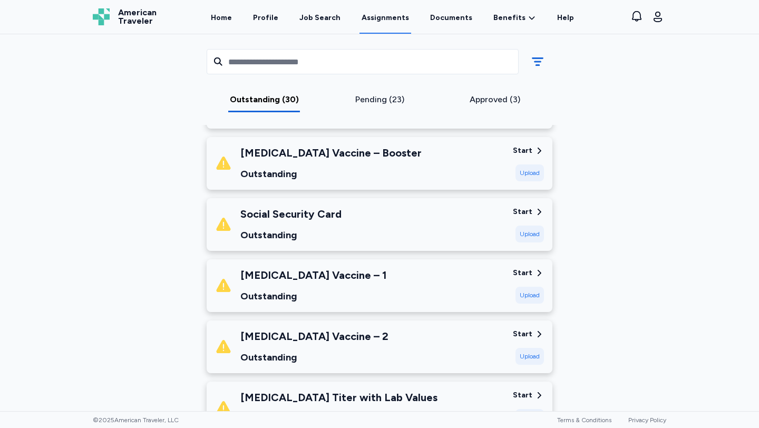
click at [518, 266] on div "[MEDICAL_DATA] Vaccine – 1 Outstanding Start Upload" at bounding box center [380, 285] width 346 height 53
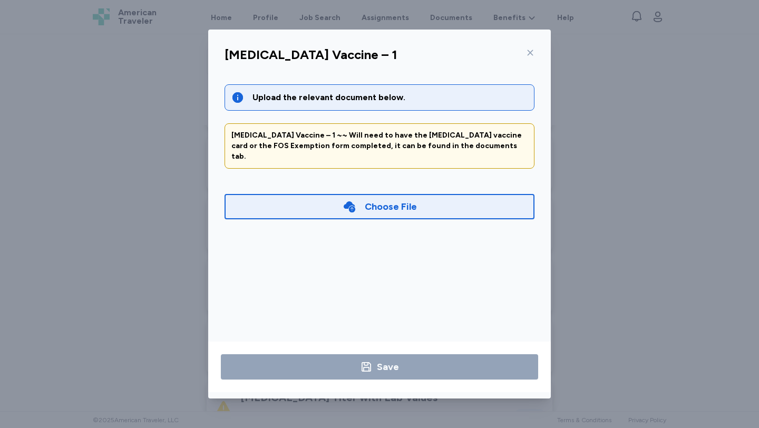
click at [532, 57] on div at bounding box center [528, 52] width 13 height 17
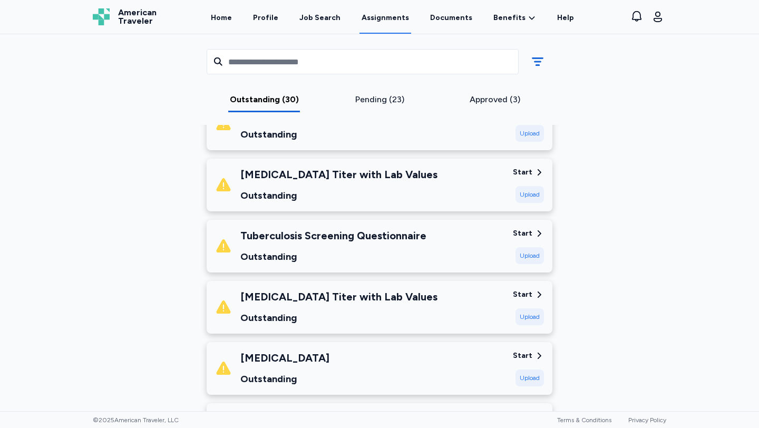
scroll to position [911, 0]
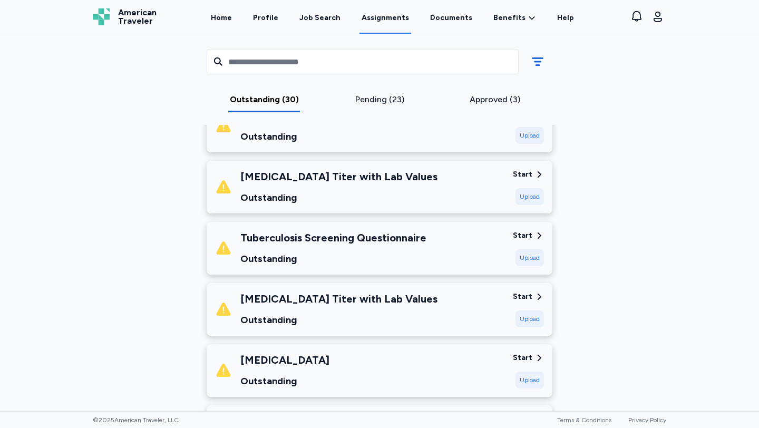
click at [519, 234] on div "Start" at bounding box center [522, 235] width 19 height 11
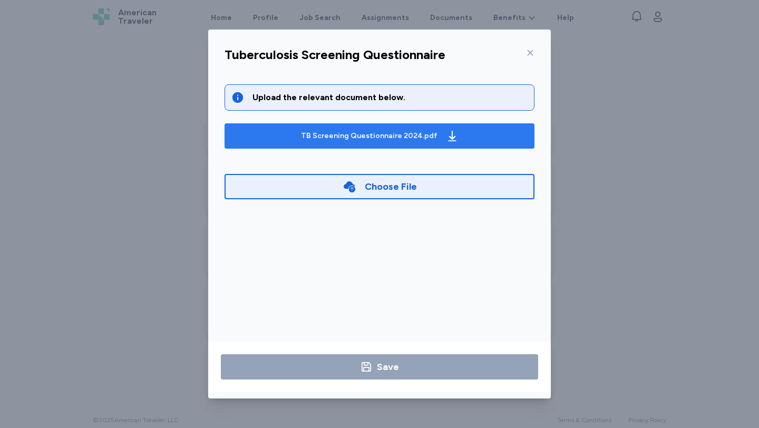
click at [454, 142] on div "TB Screening Questionnaire 2024.pdf" at bounding box center [380, 135] width 162 height 17
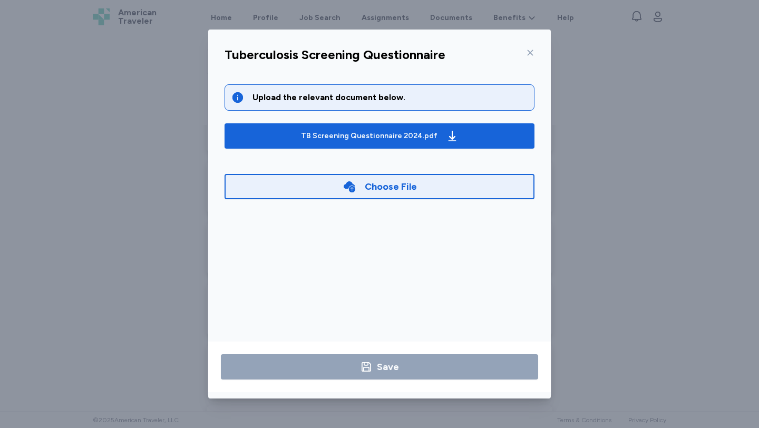
click at [356, 193] on div "Choose File" at bounding box center [379, 186] width 74 height 15
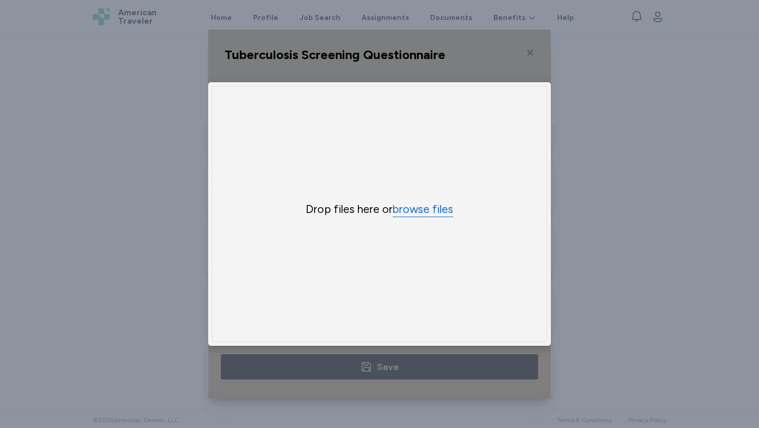
click at [403, 213] on button "browse files" at bounding box center [422, 209] width 61 height 15
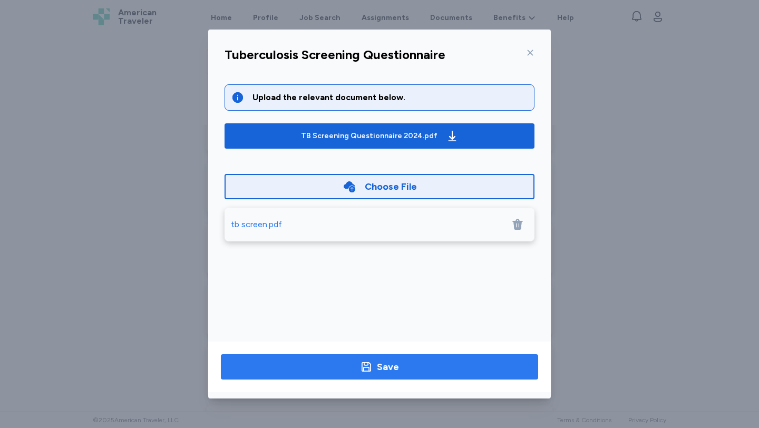
click at [406, 368] on span "Save" at bounding box center [379, 366] width 300 height 15
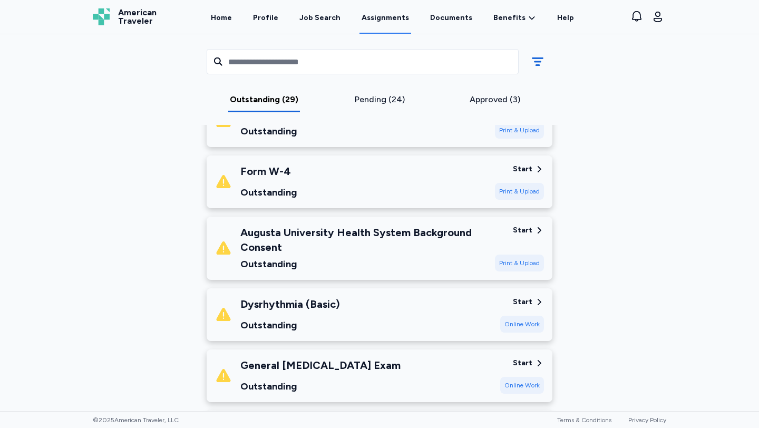
scroll to position [1425, 0]
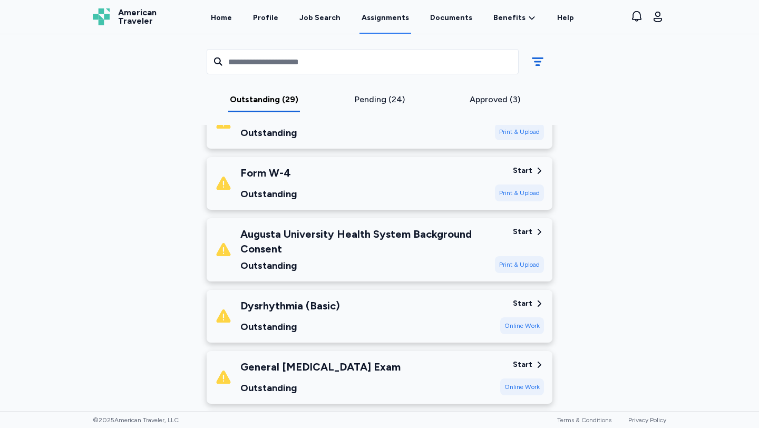
click at [530, 227] on div "Start" at bounding box center [522, 232] width 19 height 11
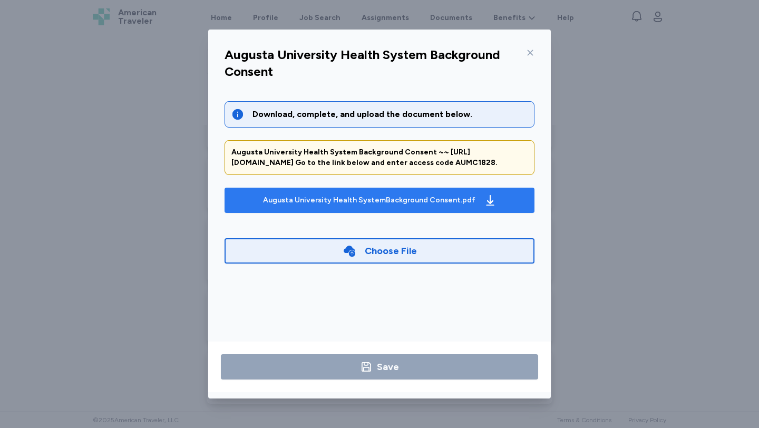
click at [425, 205] on div "Augusta University Health SystemBackground Consent.pdf" at bounding box center [369, 200] width 212 height 11
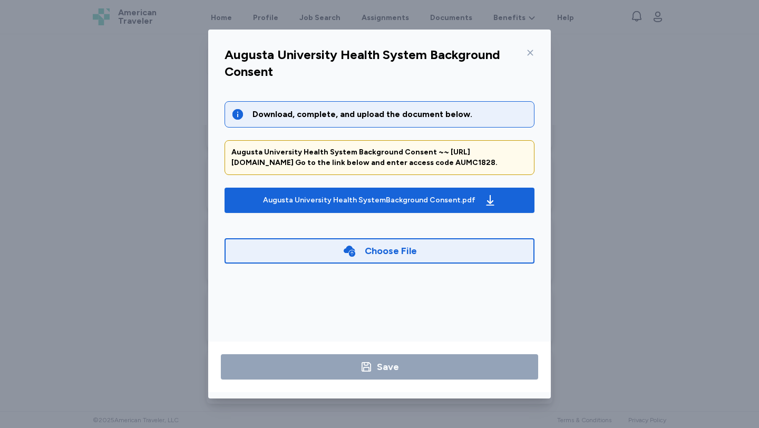
click at [529, 54] on icon at bounding box center [530, 52] width 8 height 8
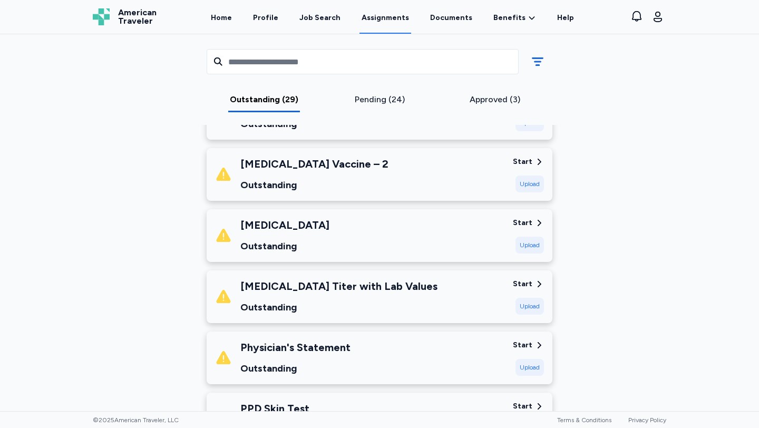
scroll to position [558, 0]
